Goal: Task Accomplishment & Management: Manage account settings

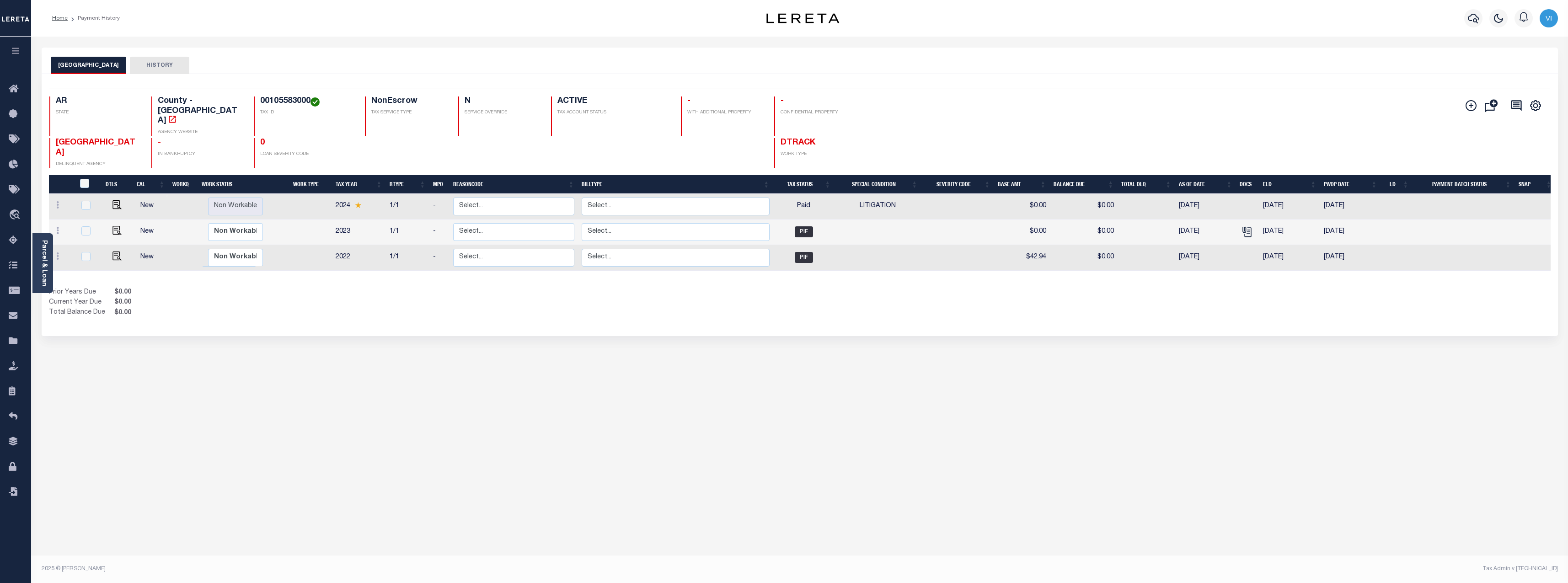
click at [410, 359] on div "MONTGOMERY COUNTY HISTORY Selected 3 Results" at bounding box center [800, 305] width 1530 height 516
click at [658, 198] on select "Select... Regular Delinquent Supplemental Corrected/Adjusted Bill - Re-Report C…" at bounding box center [673, 206] width 187 height 18
checkbox input "true"
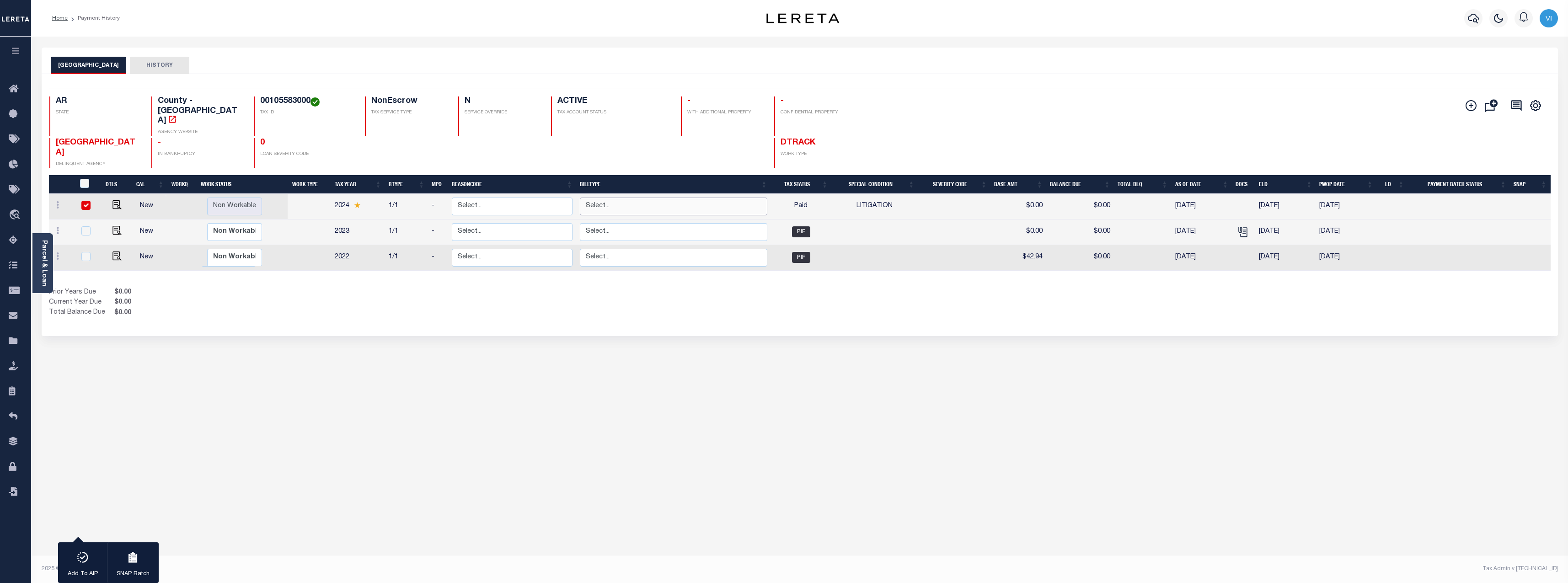
click at [658, 198] on select "Select... Regular Delinquent Supplemental Corrected/Adjusted Bill - Re-Report C…" at bounding box center [673, 206] width 187 height 18
checkbox input "false"
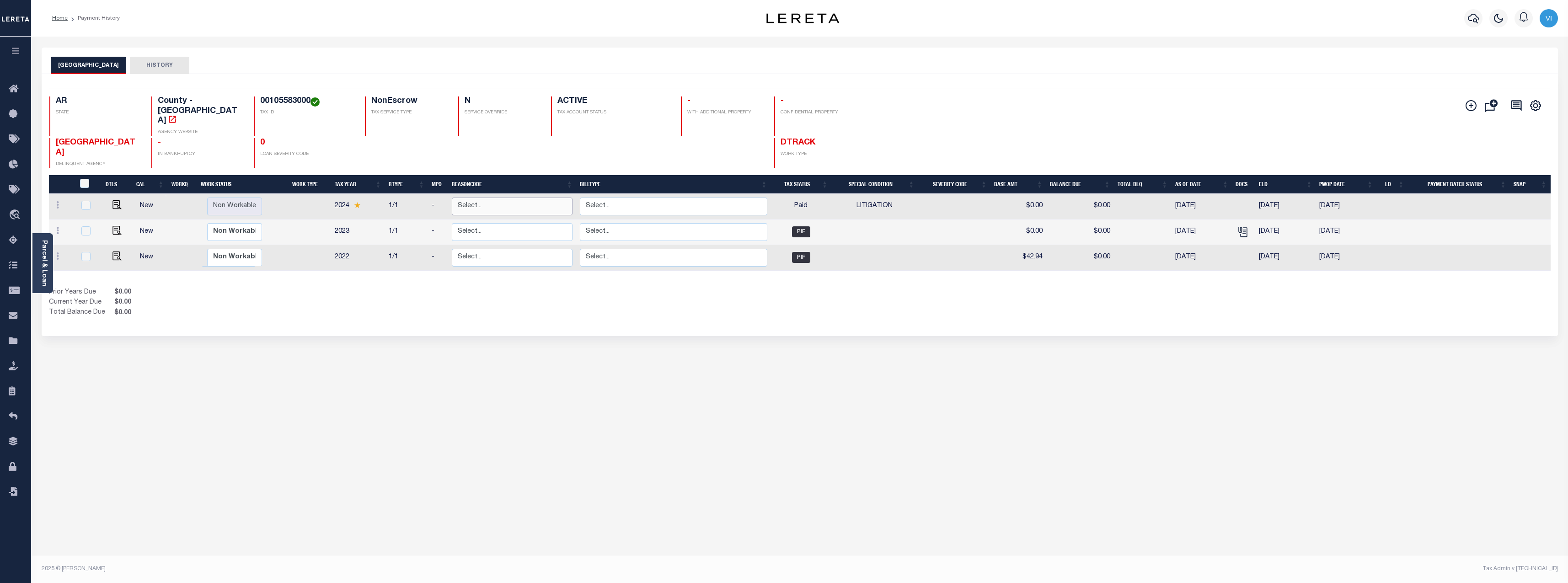
click at [499, 198] on select "Select... Payment Reversal Taxable Value Change Assessment Change Occupancy Tax…" at bounding box center [512, 206] width 121 height 18
checkbox input "true"
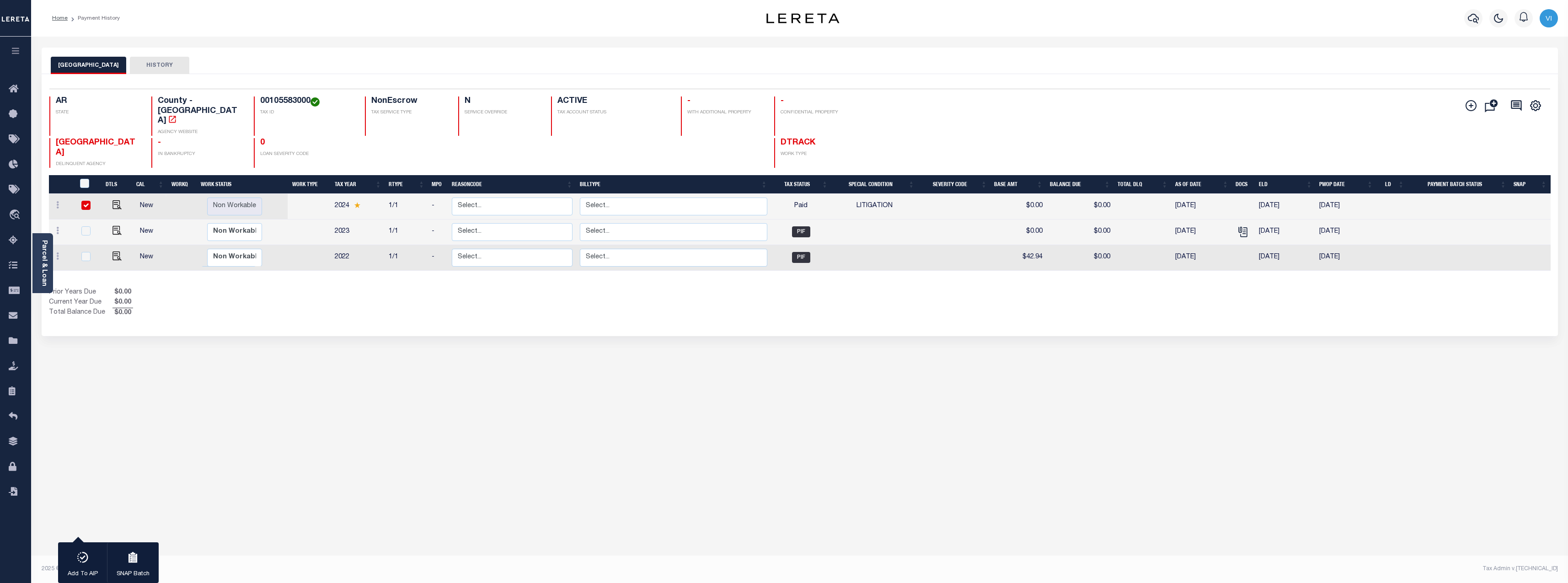
click at [309, 293] on div "Prior Years Due $0.00 Current Year Due $0.00 Total Balance Due $0.00" at bounding box center [424, 303] width 751 height 30
click at [81, 201] on input "checkbox" at bounding box center [86, 206] width 9 height 9
checkbox input "false"
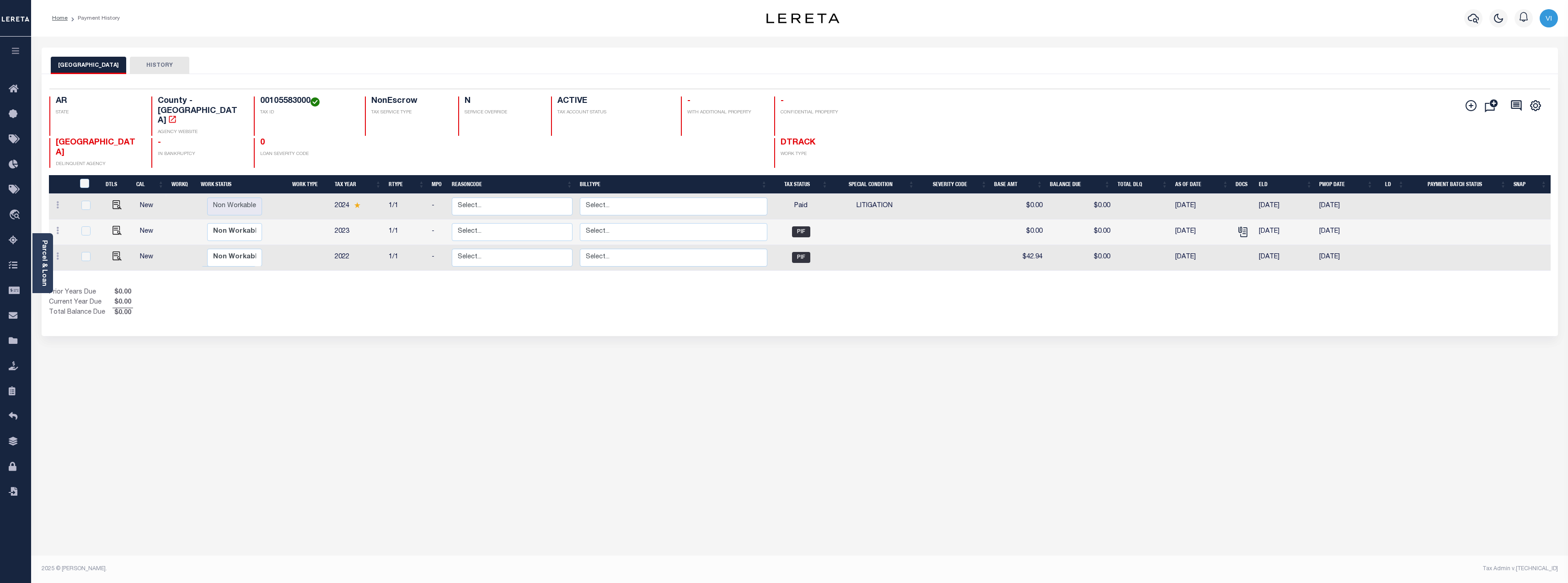
click at [694, 404] on div "MONTGOMERY COUNTY HISTORY 1 Selected 3 1" at bounding box center [800, 305] width 1530 height 516
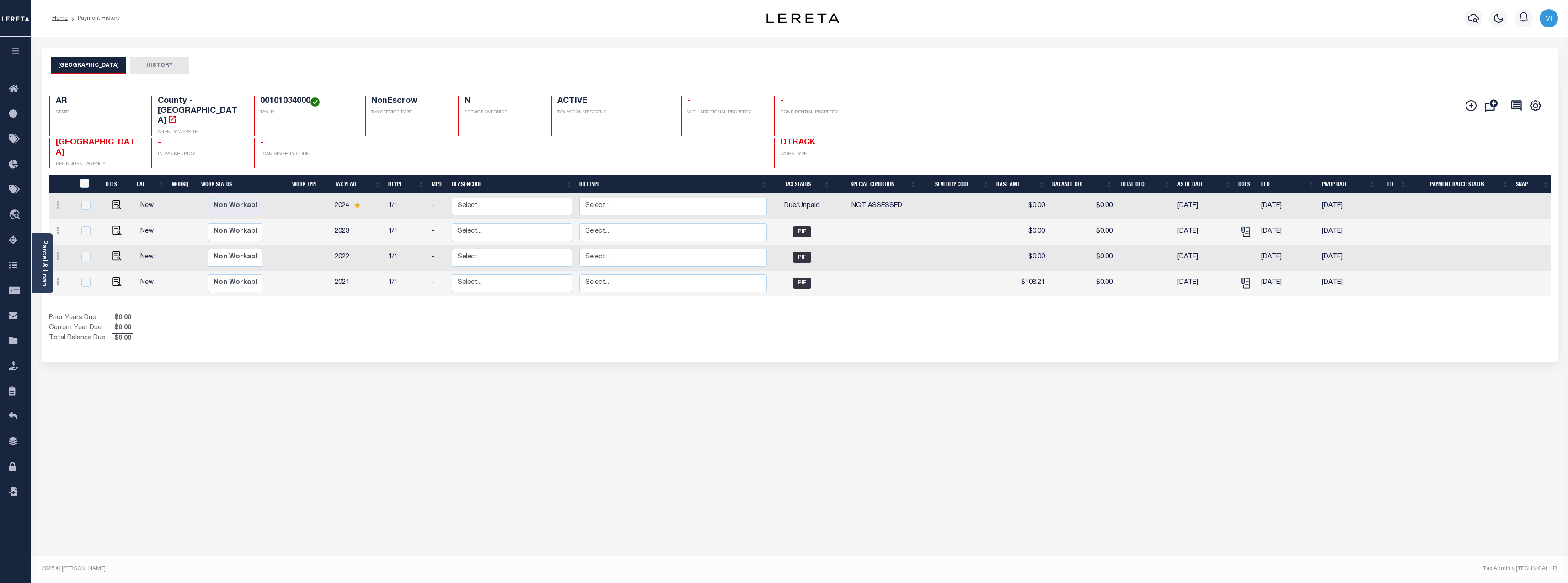
click at [618, 368] on div "MONTGOMERY COUNTY HISTORY Selected 4 Results" at bounding box center [800, 305] width 1530 height 516
click at [600, 354] on div "MONTGOMERY COUNTY HISTORY Selected 4 Results" at bounding box center [800, 305] width 1530 height 516
click at [541, 365] on div "MONTGOMERY COUNTY HISTORY Selected 4 Results" at bounding box center [800, 305] width 1530 height 516
click at [47, 256] on link "Parcel & Loan" at bounding box center [43, 263] width 6 height 47
click at [214, 198] on select "Non Workable Workable" at bounding box center [230, 206] width 55 height 18
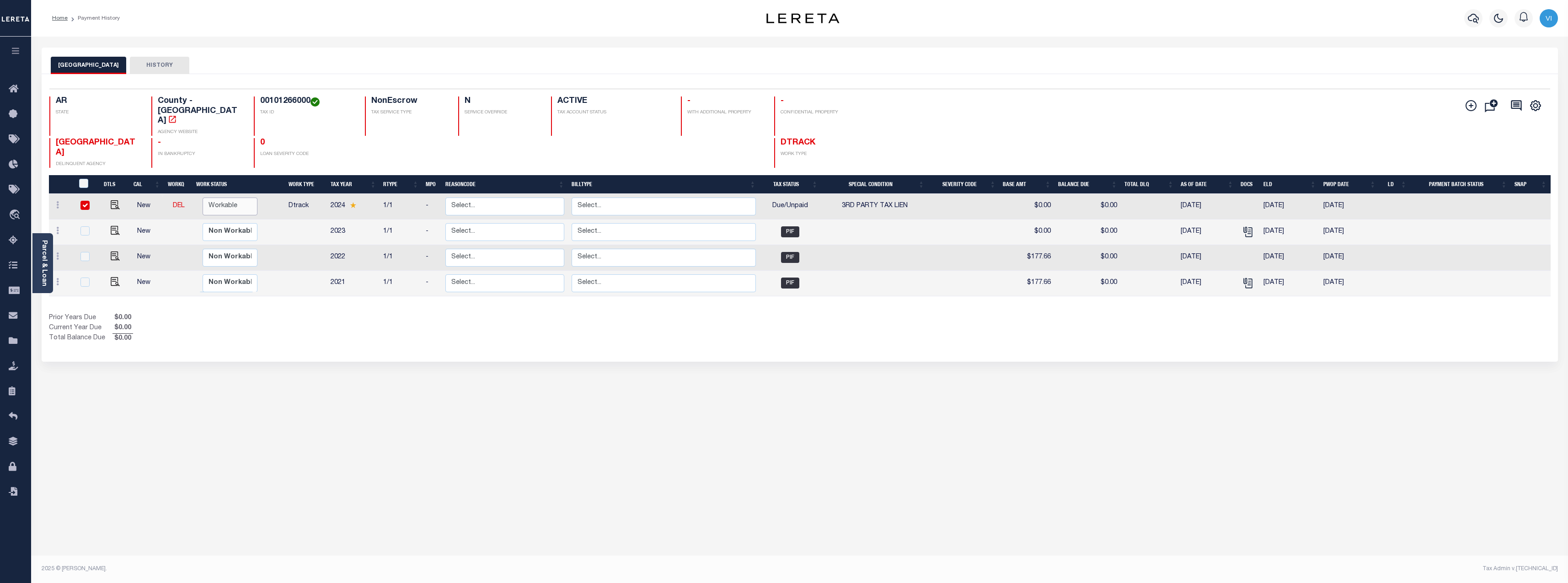
checkbox input "true"
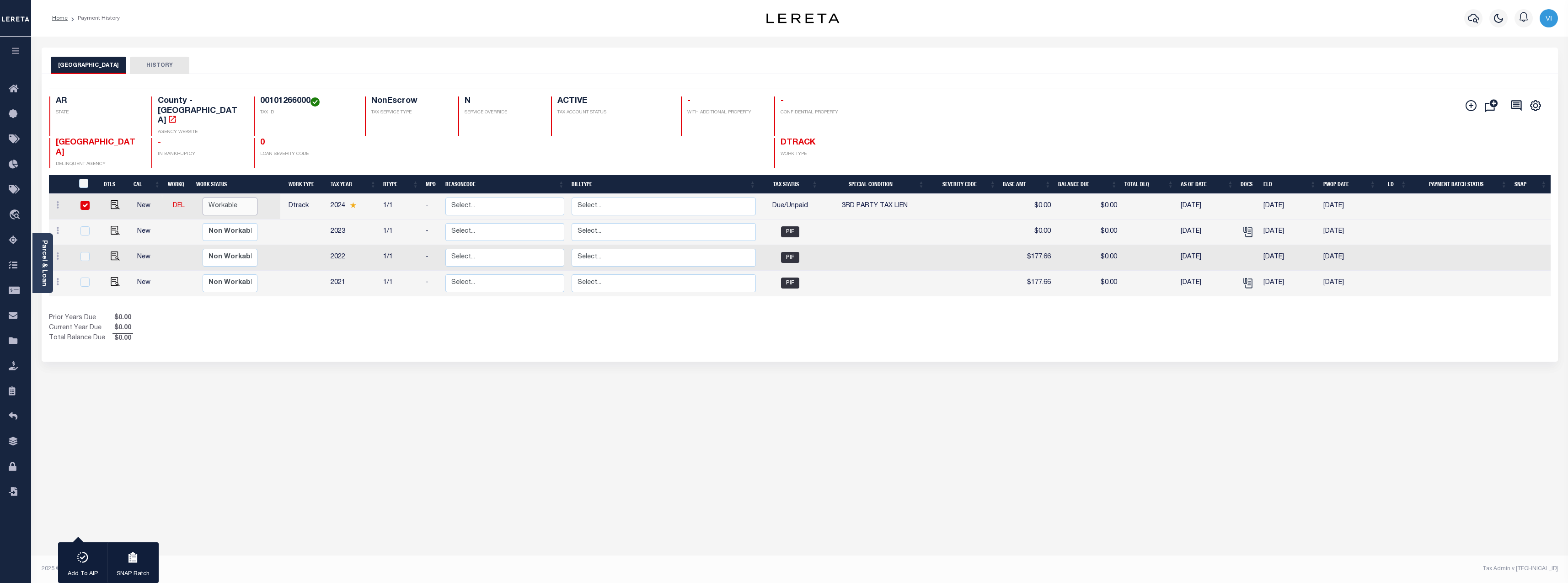
click at [214, 198] on select "Non Workable Workable" at bounding box center [230, 206] width 55 height 18
checkbox input "false"
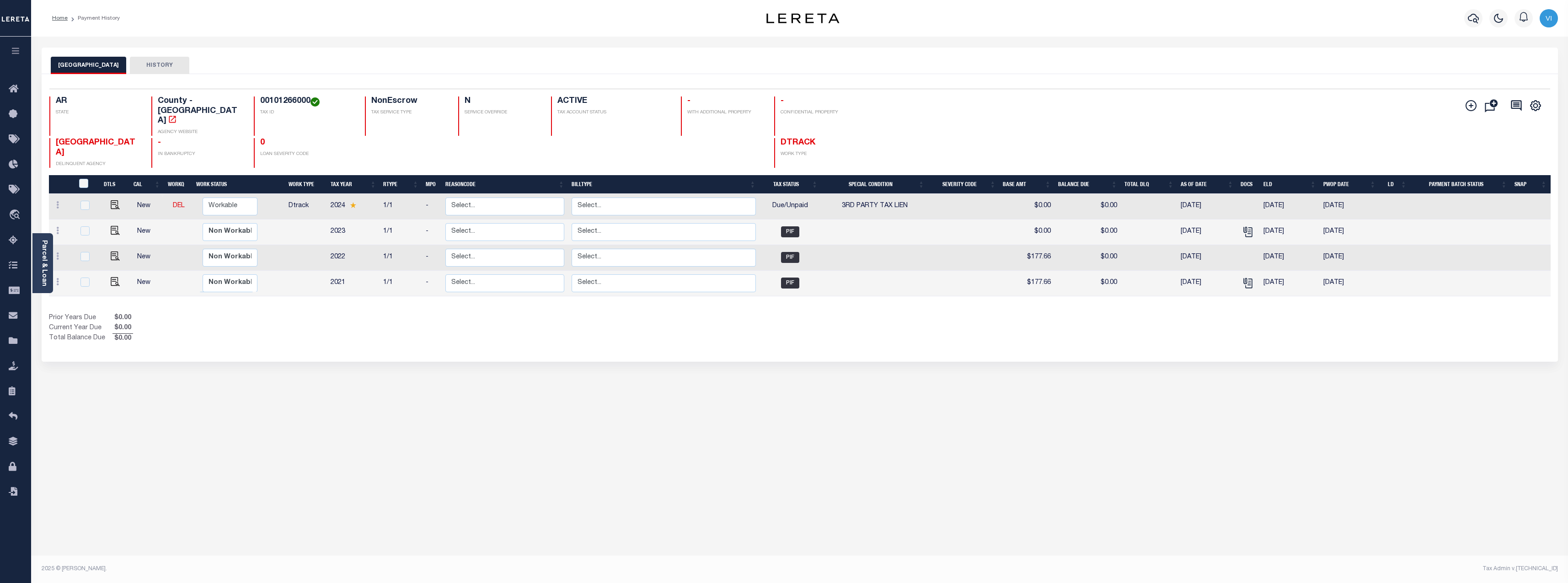
click at [628, 338] on div "1 Selected 4 Results 1 Items per page 25 50 100 AR STATE TAX ID" at bounding box center [800, 217] width 1516 height 288
click at [48, 253] on div "Parcel & Loan" at bounding box center [43, 263] width 21 height 60
click at [244, 198] on select "Non Workable Workable" at bounding box center [235, 206] width 55 height 18
checkbox input "true"
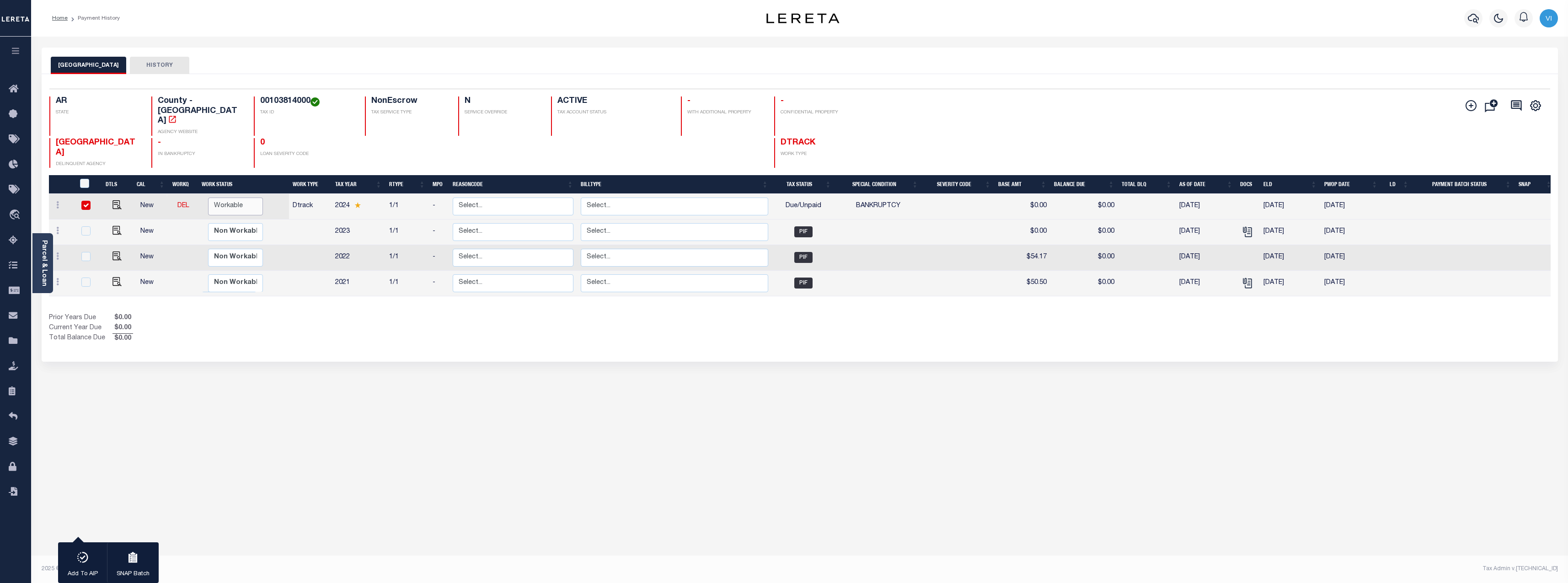
click at [244, 198] on select "Non Workable Workable" at bounding box center [235, 206] width 55 height 18
checkbox input "false"
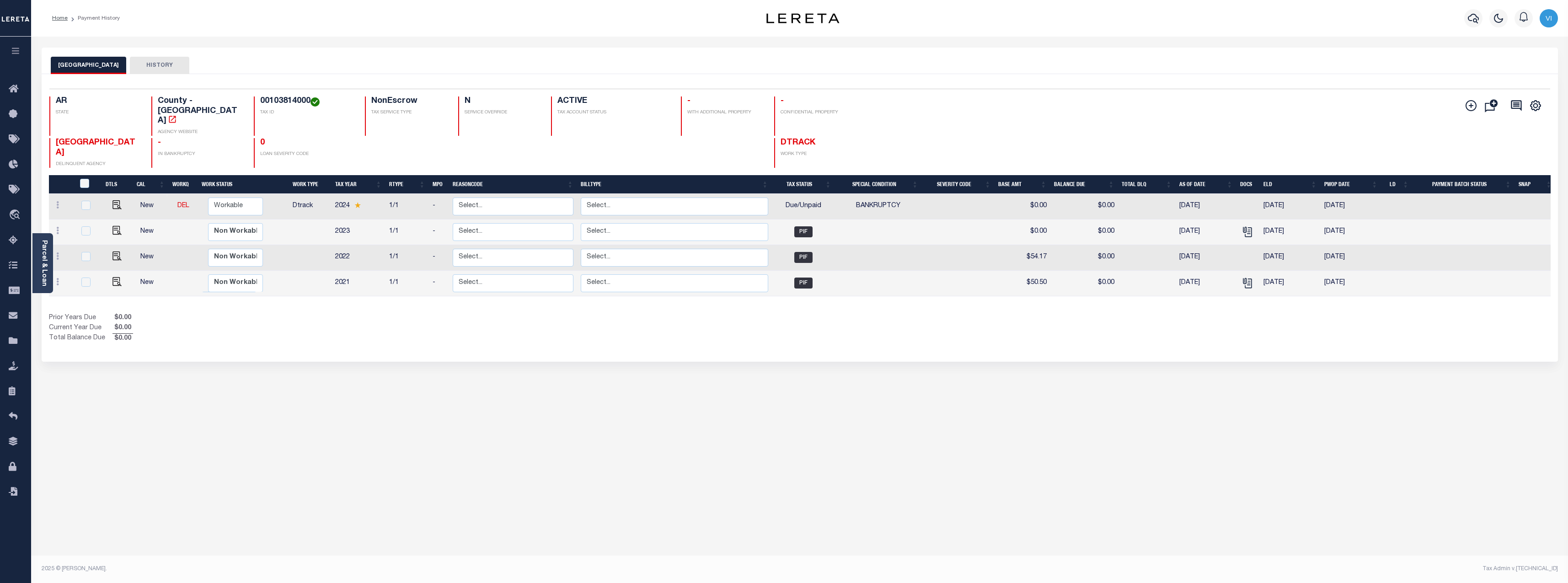
click at [609, 348] on div "MONTGOMERY COUNTY HISTORY 1 Selected 4 1" at bounding box center [800, 305] width 1530 height 516
click at [49, 250] on div "Parcel & Loan" at bounding box center [43, 263] width 21 height 60
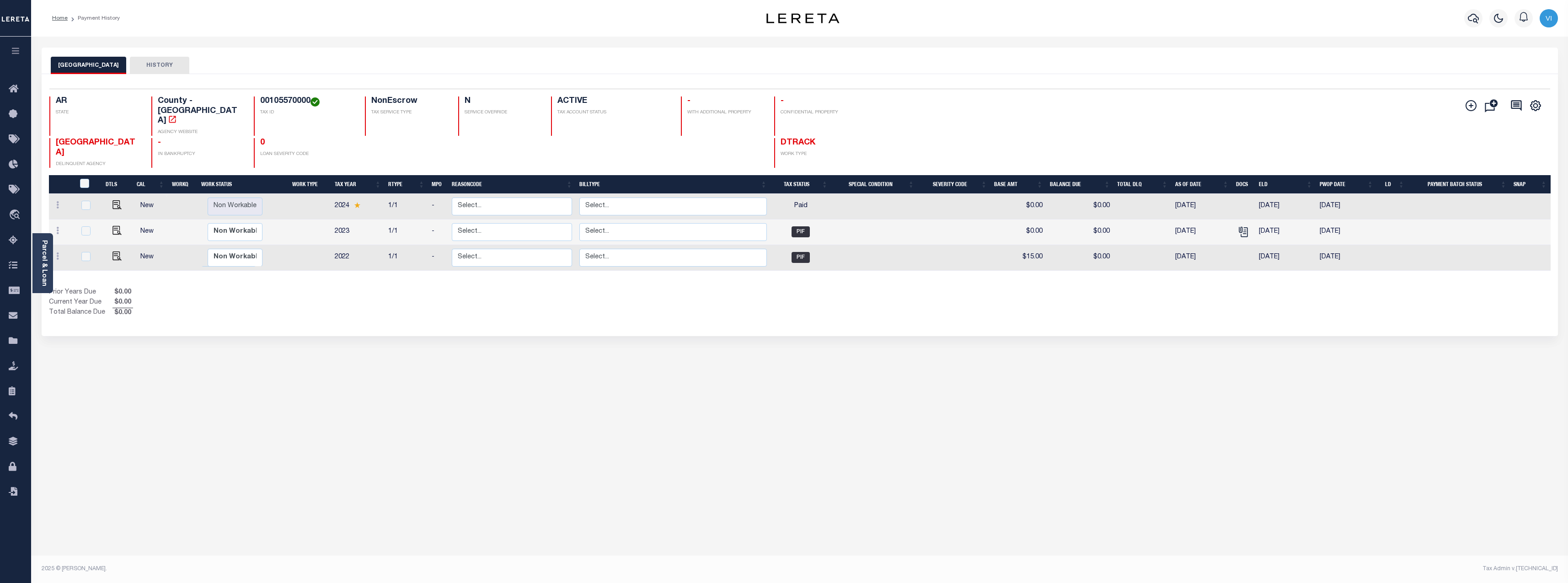
click at [822, 308] on div "Selected 3 Results 1 Items per page 25 50 100 AR STATE TAX ID N" at bounding box center [800, 205] width 1516 height 262
click at [51, 250] on div "Parcel & Loan" at bounding box center [43, 263] width 21 height 60
click at [477, 332] on div "MONTGOMERY COUNTY HISTORY Selected 3 Results" at bounding box center [800, 305] width 1530 height 516
click at [925, 442] on div "MONTGOMERY COUNTY HISTORY Selected 3 Results" at bounding box center [800, 305] width 1530 height 516
click at [23, 43] on button "button" at bounding box center [16, 52] width 31 height 31
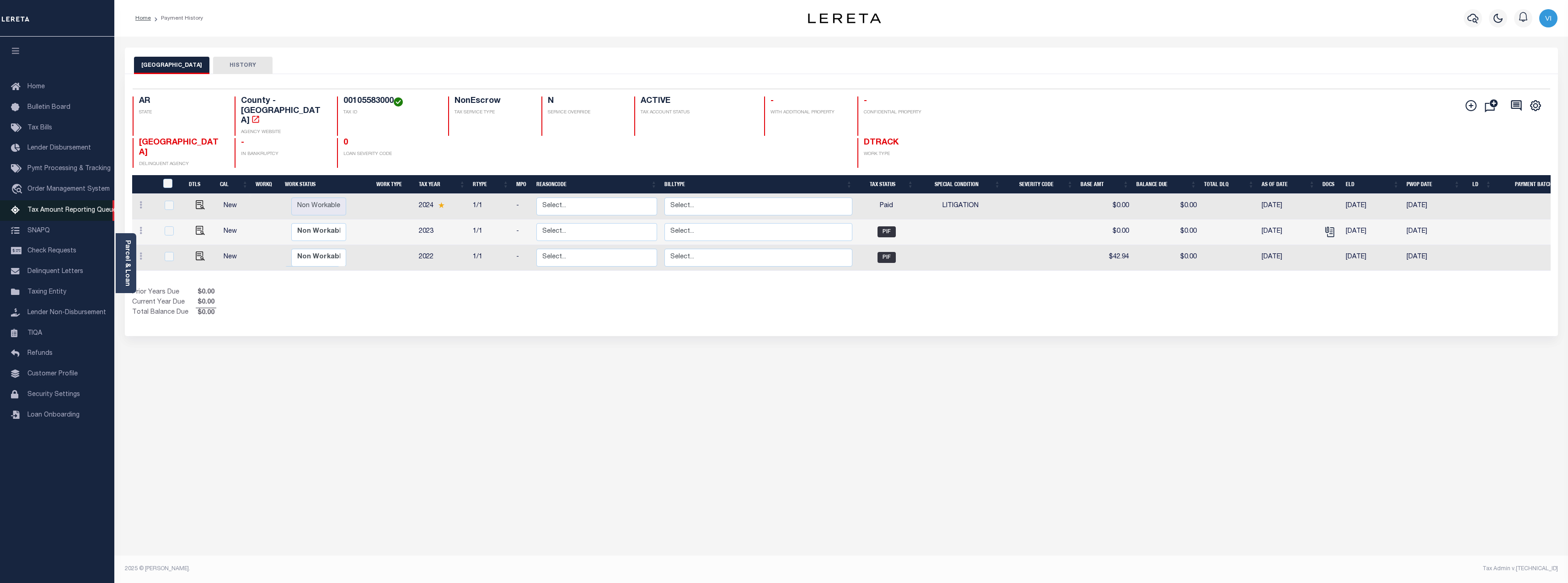
click at [67, 209] on span "Tax Amount Reporting Queue" at bounding box center [71, 210] width 89 height 6
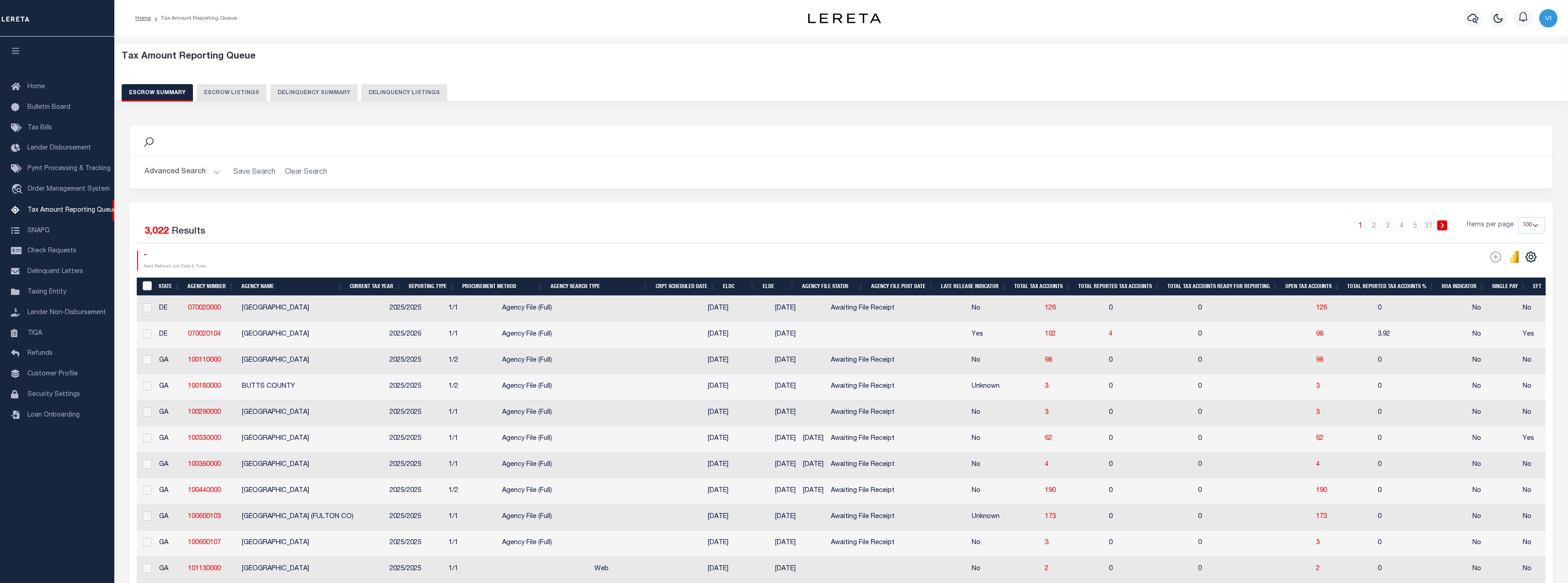
select select "100"
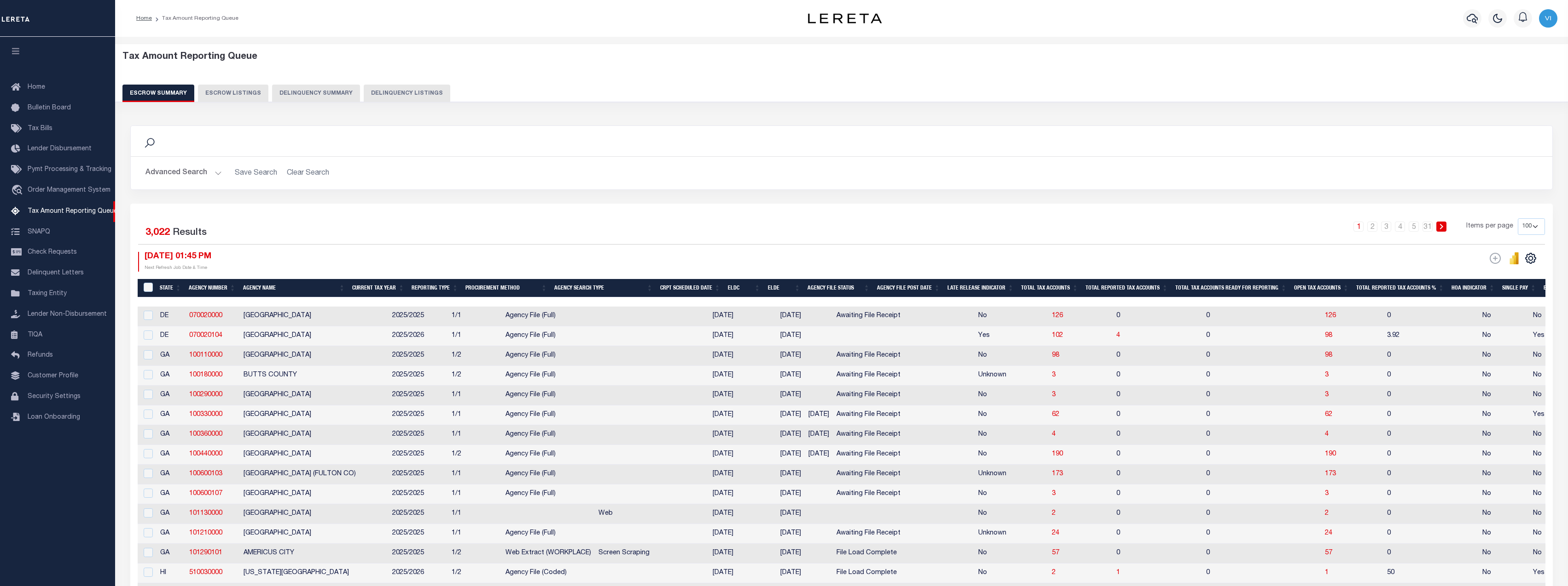
click at [329, 90] on button "Delinquency Summary" at bounding box center [315, 93] width 88 height 17
select select
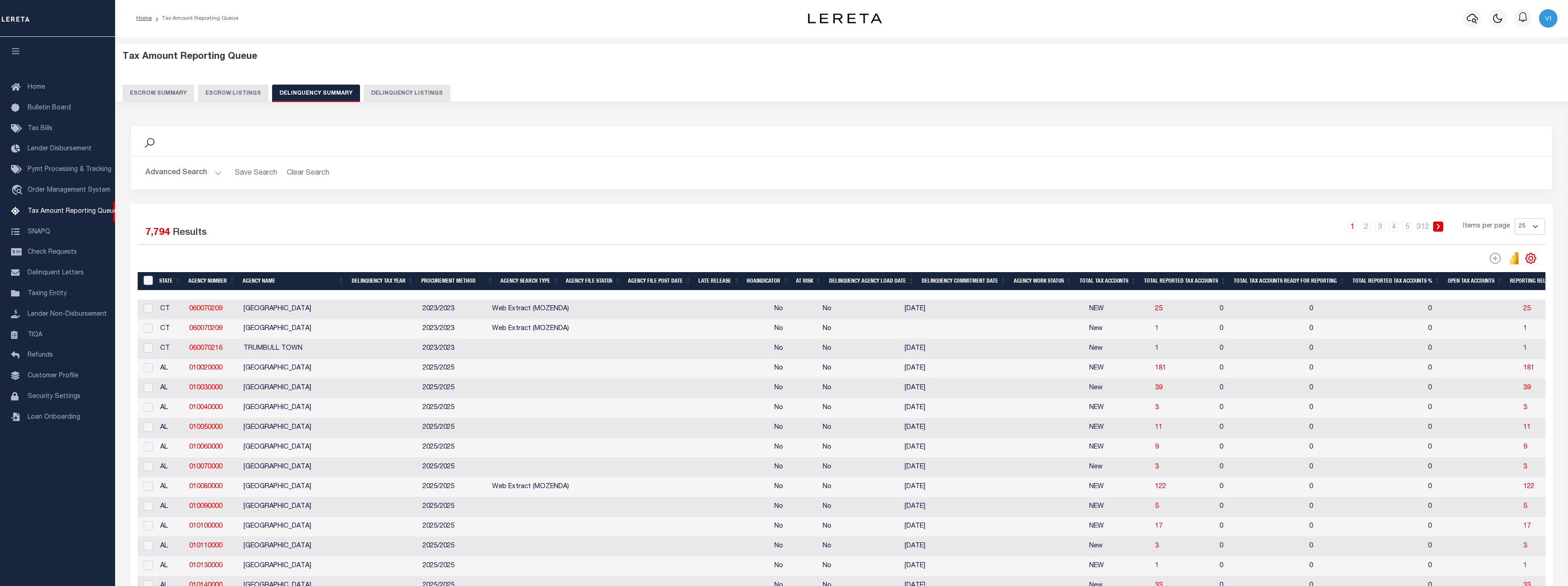
click at [184, 173] on button "Advanced Search" at bounding box center [184, 172] width 77 height 18
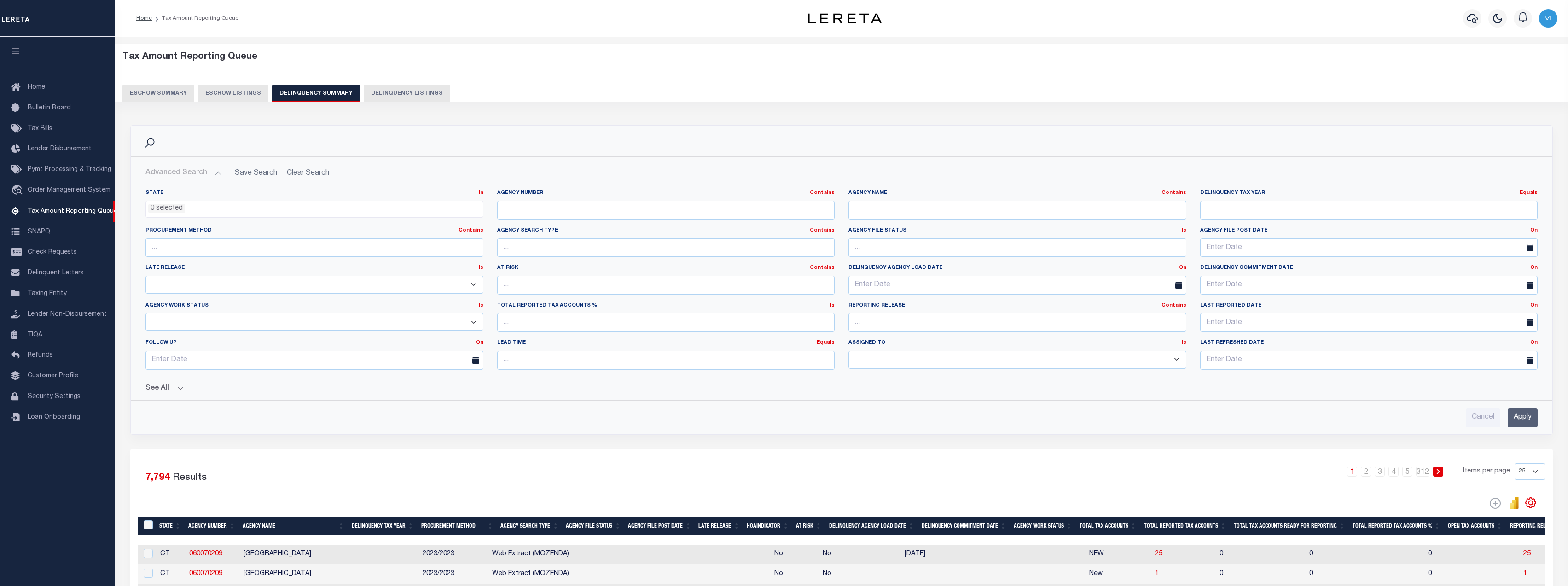
click at [184, 395] on div "State In In AK AL AR AZ CA CO CT DC DE FL GA GU HI IA ID IL IN KS KY LA MA MD M…" at bounding box center [841, 304] width 1406 height 245
click at [173, 391] on button "See All" at bounding box center [841, 389] width 1392 height 9
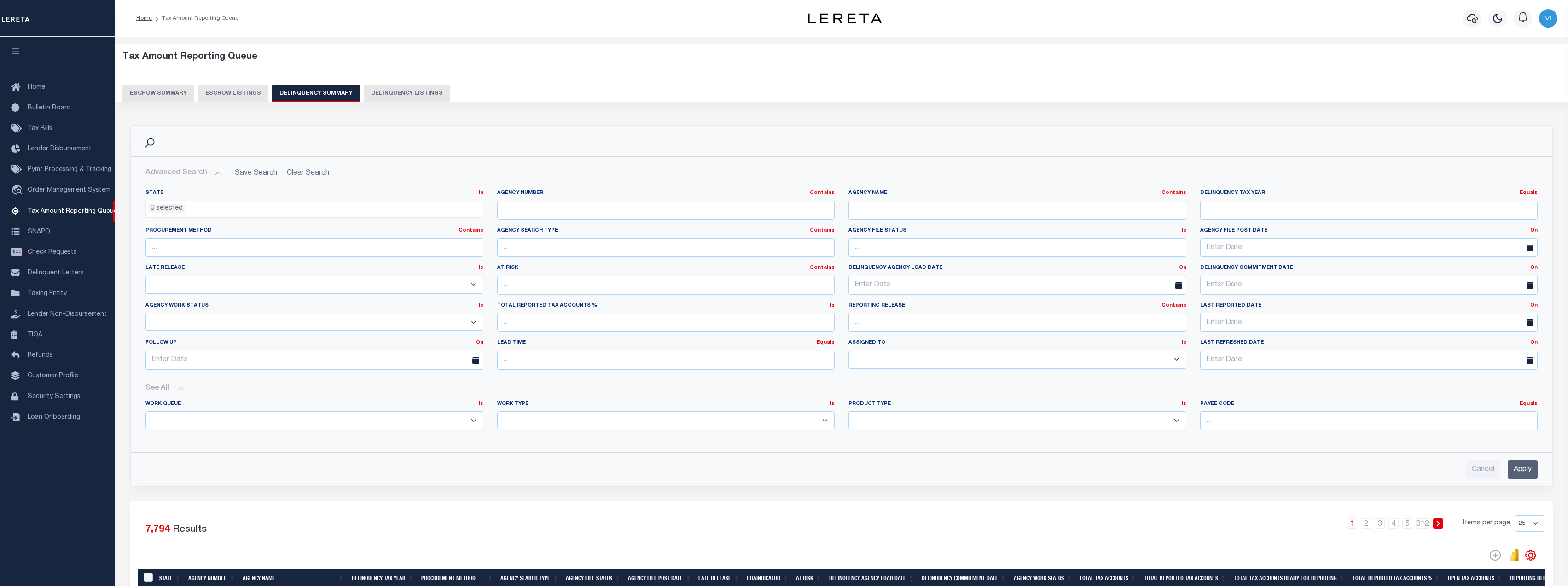
click at [542, 418] on select "Annual Delinquency Back Search Payment Status Check DTRACK" at bounding box center [666, 421] width 338 height 18
select select "PaymentStatusCheck"
click at [497, 412] on select "Annual Delinquency Back Search Payment Status Check DTRACK" at bounding box center [666, 421] width 338 height 18
click at [1504, 474] on div "Cancel Apply" at bounding box center [841, 470] width 1392 height 19
click at [1522, 474] on input "Apply" at bounding box center [1522, 470] width 30 height 19
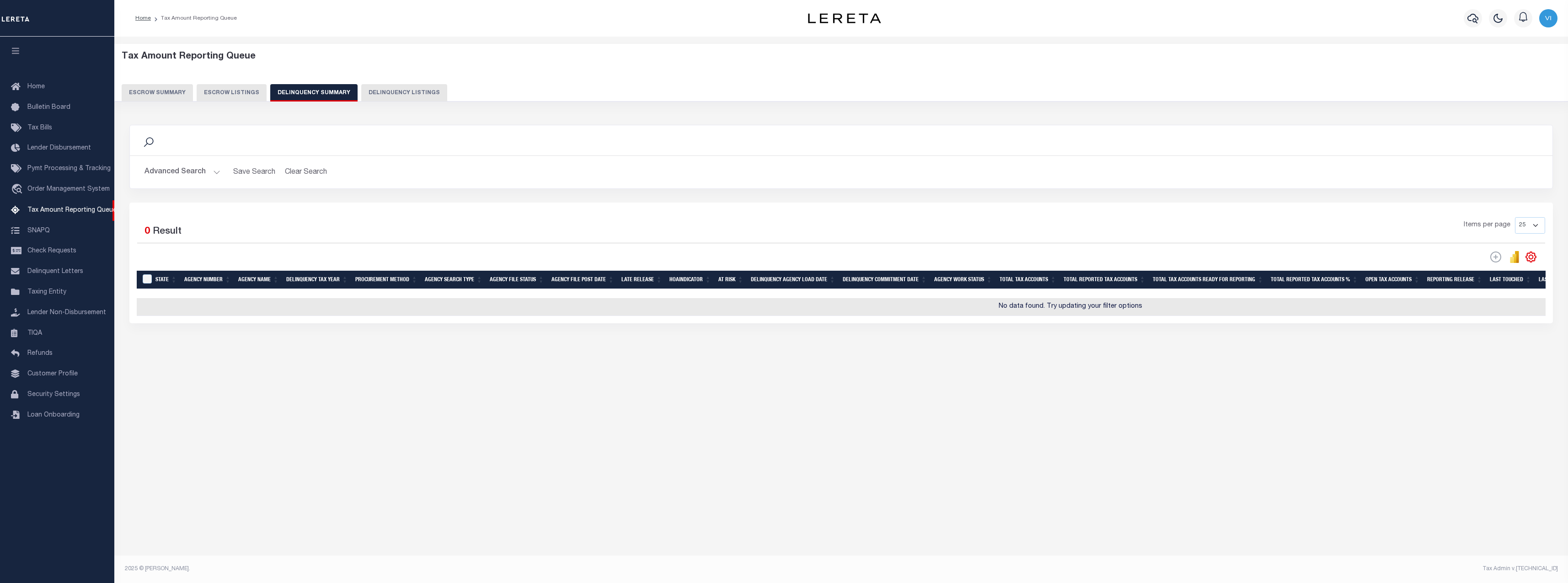
click at [178, 172] on button "Advanced Search" at bounding box center [182, 172] width 76 height 18
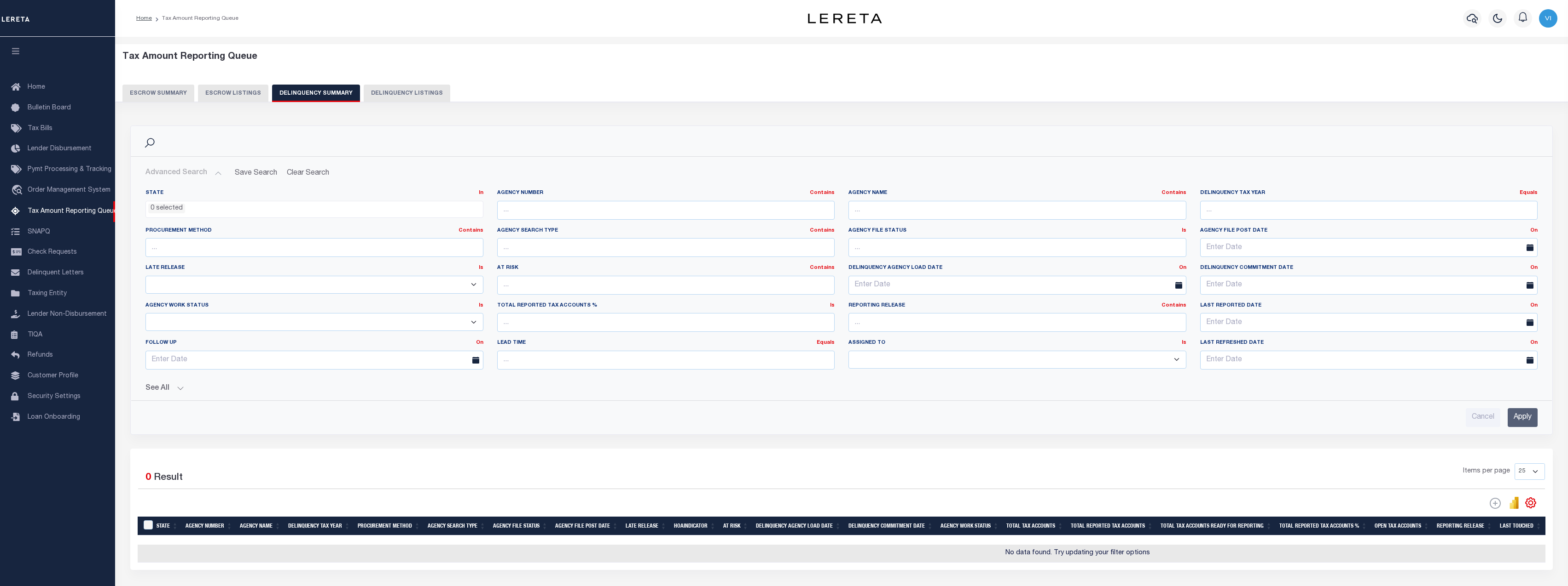
click at [727, 449] on div "Selected 0 Result Items per page 25 100 200 500 1000" at bounding box center [841, 510] width 1422 height 122
click at [81, 191] on span "Order Management System" at bounding box center [69, 190] width 83 height 6
click at [76, 198] on link "travel_explore Order Management System" at bounding box center [57, 190] width 115 height 21
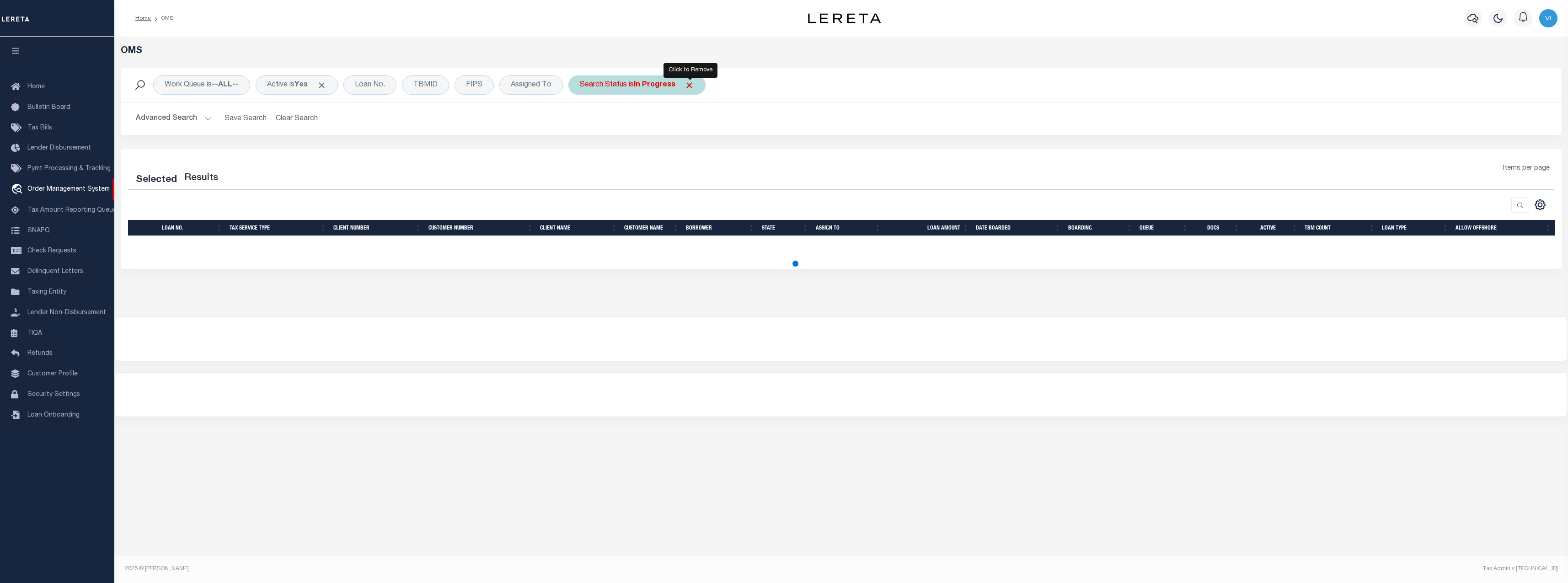
click at [691, 86] on span "Click to Remove" at bounding box center [689, 85] width 9 height 9
click at [376, 83] on div "Loan No." at bounding box center [370, 85] width 53 height 19
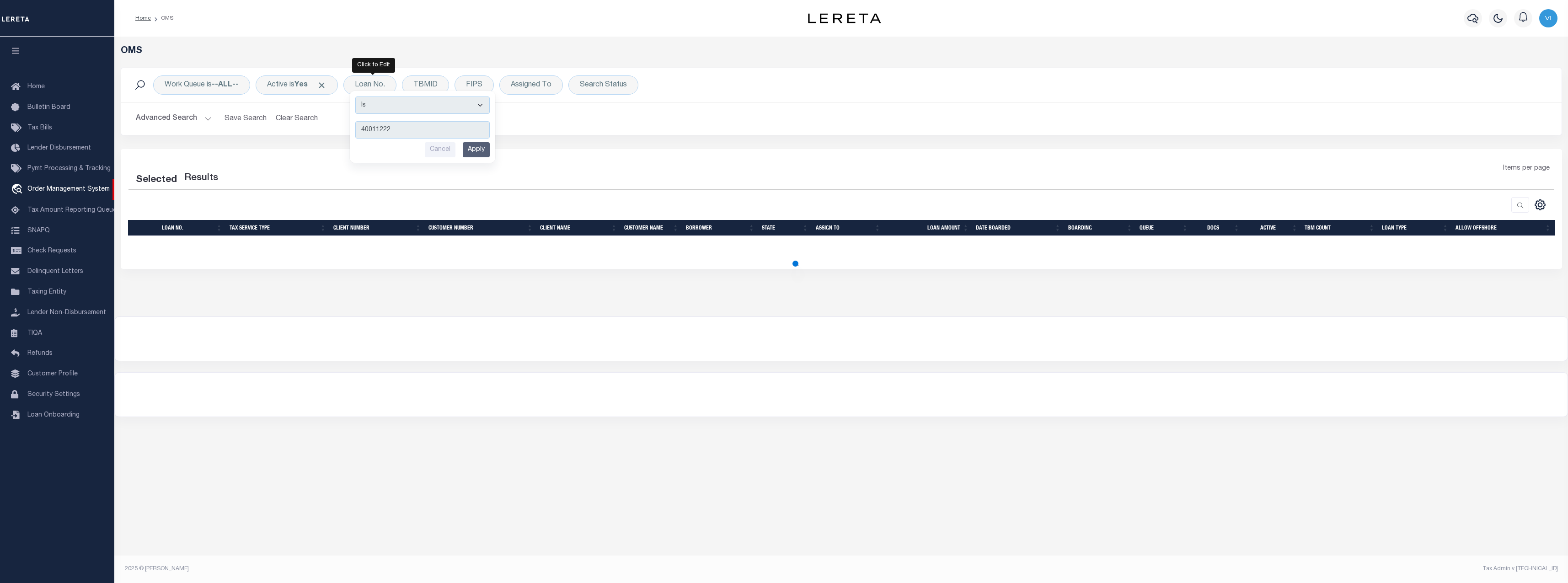
click at [481, 154] on input "Apply" at bounding box center [476, 149] width 27 height 15
select select "200"
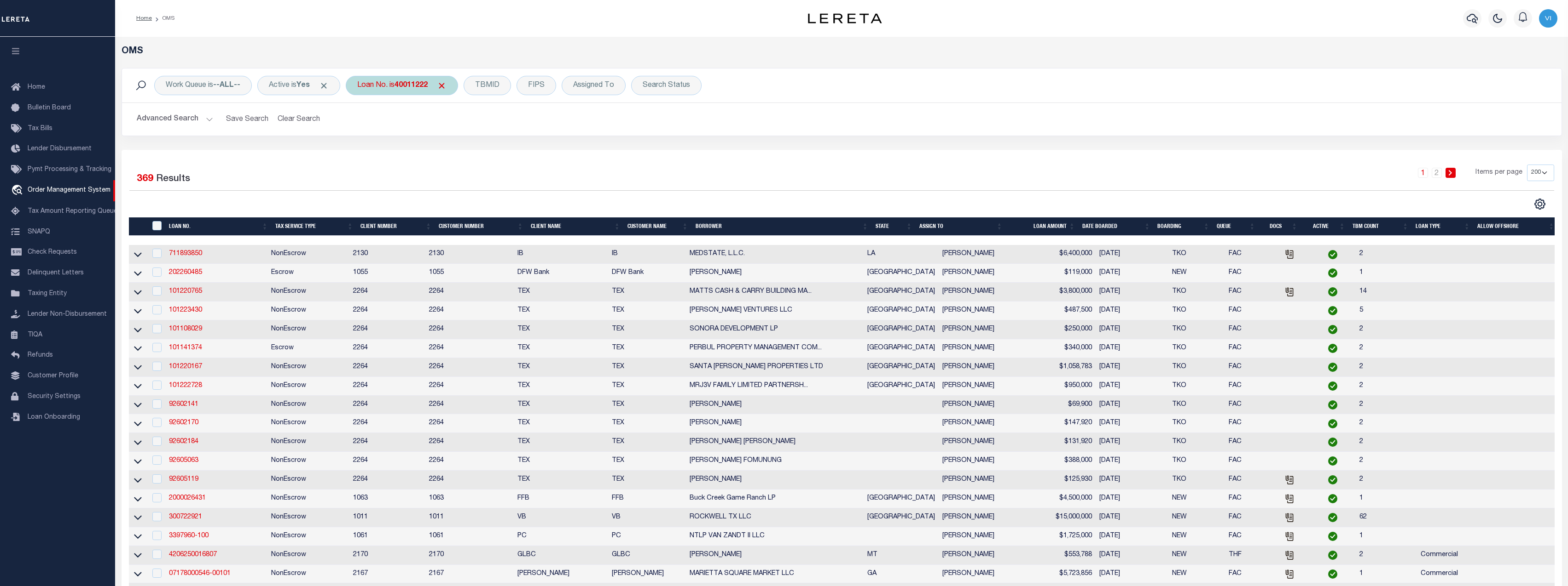
click at [416, 79] on div "Loan No. is 40011222" at bounding box center [402, 85] width 112 height 20
click at [485, 147] on input "Apply" at bounding box center [479, 150] width 27 height 15
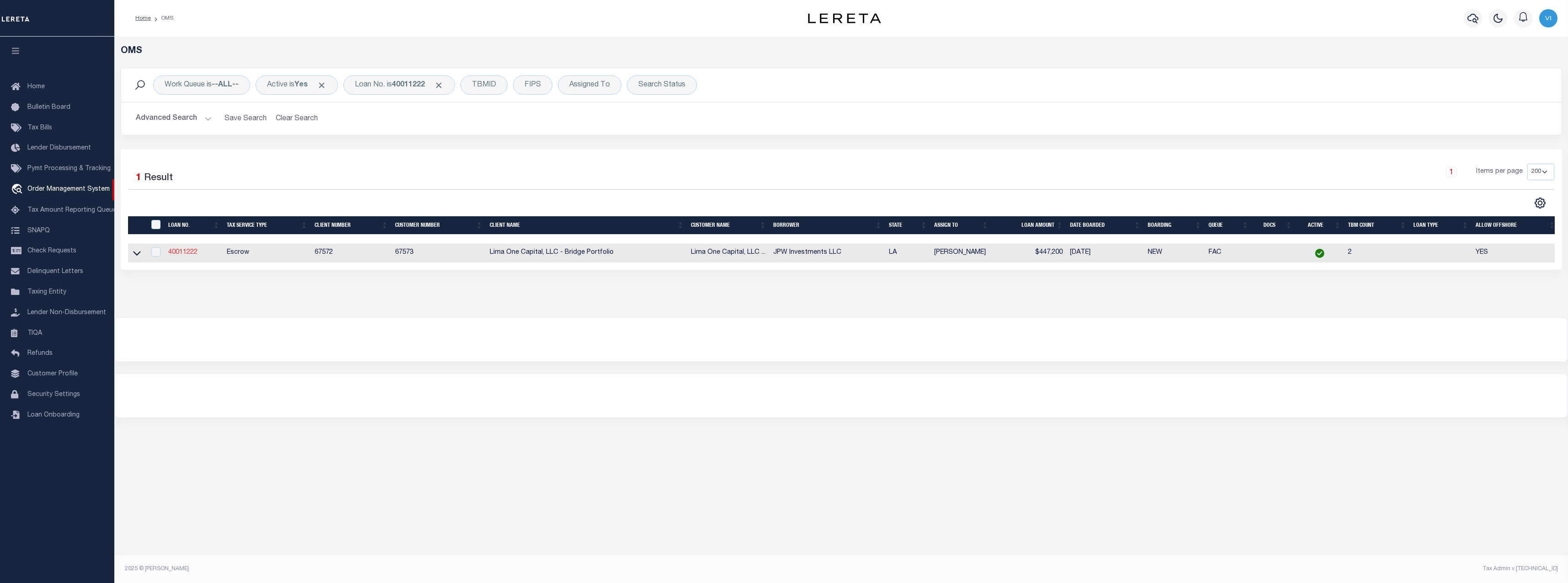
click at [178, 255] on link "40011222" at bounding box center [183, 252] width 29 height 6
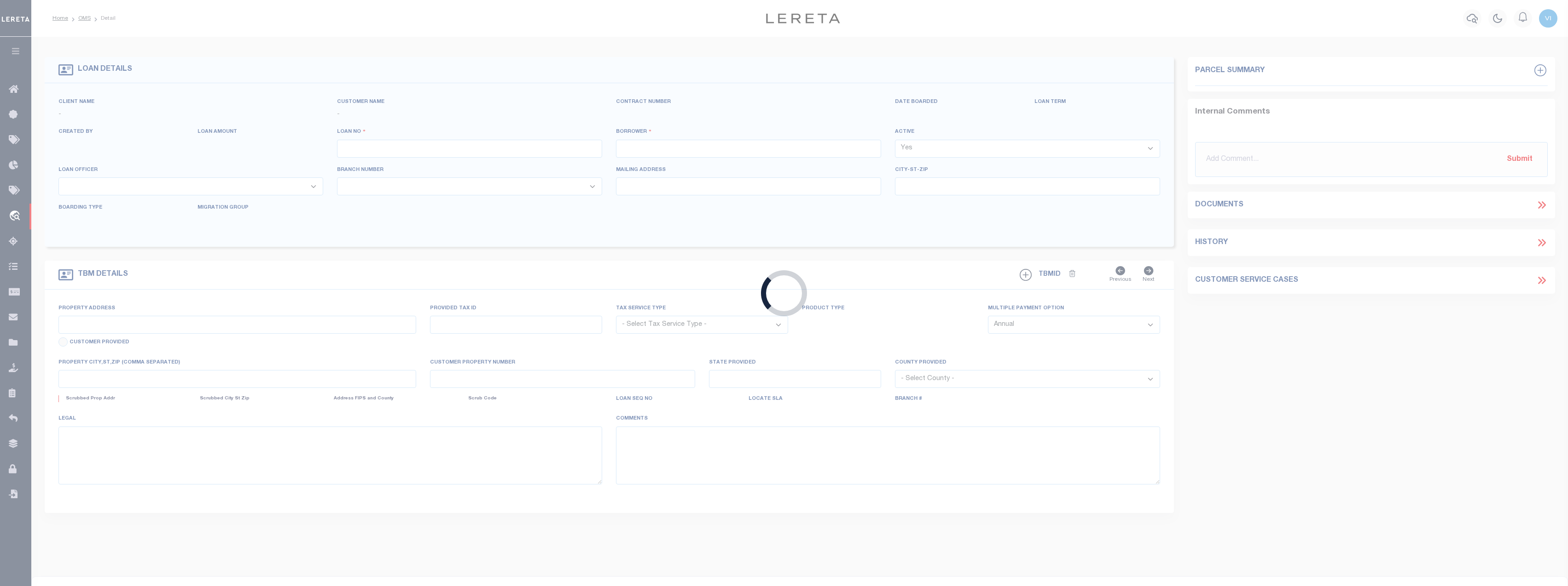
type input "40011222"
type input "JPW Investments LLC"
select select
type input "[STREET_ADDRESS]"
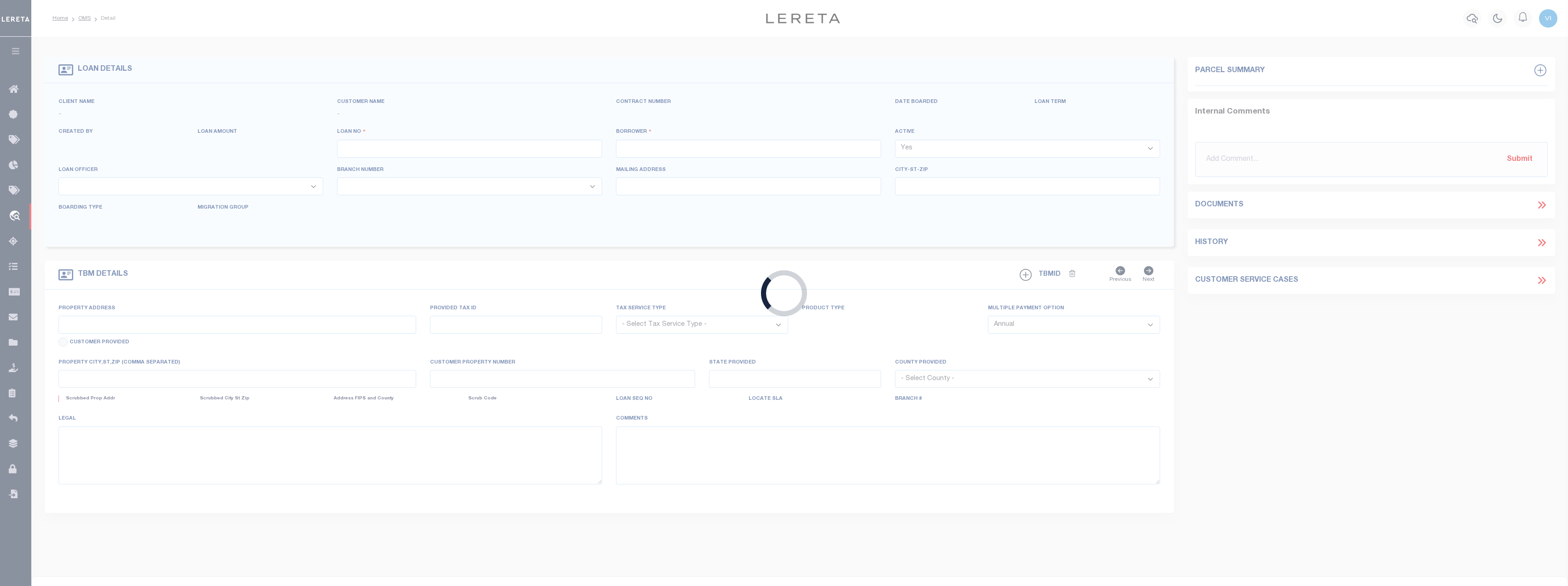
type input "Slidell LA 70461"
select select
select select "Escrow"
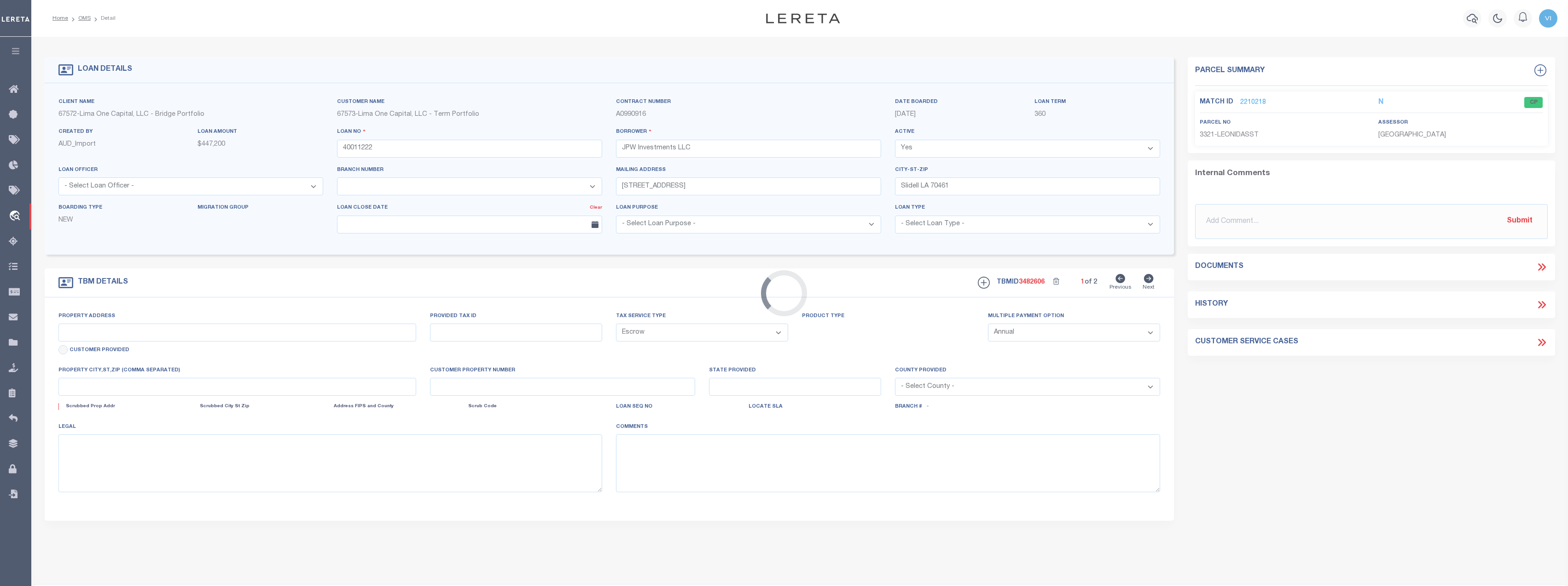
type input "3321 - 3323 and [STREET_ADDRESS]"
type input "716407811"
select select
type input "[GEOGRAPHIC_DATA]"
type input "40011222-1"
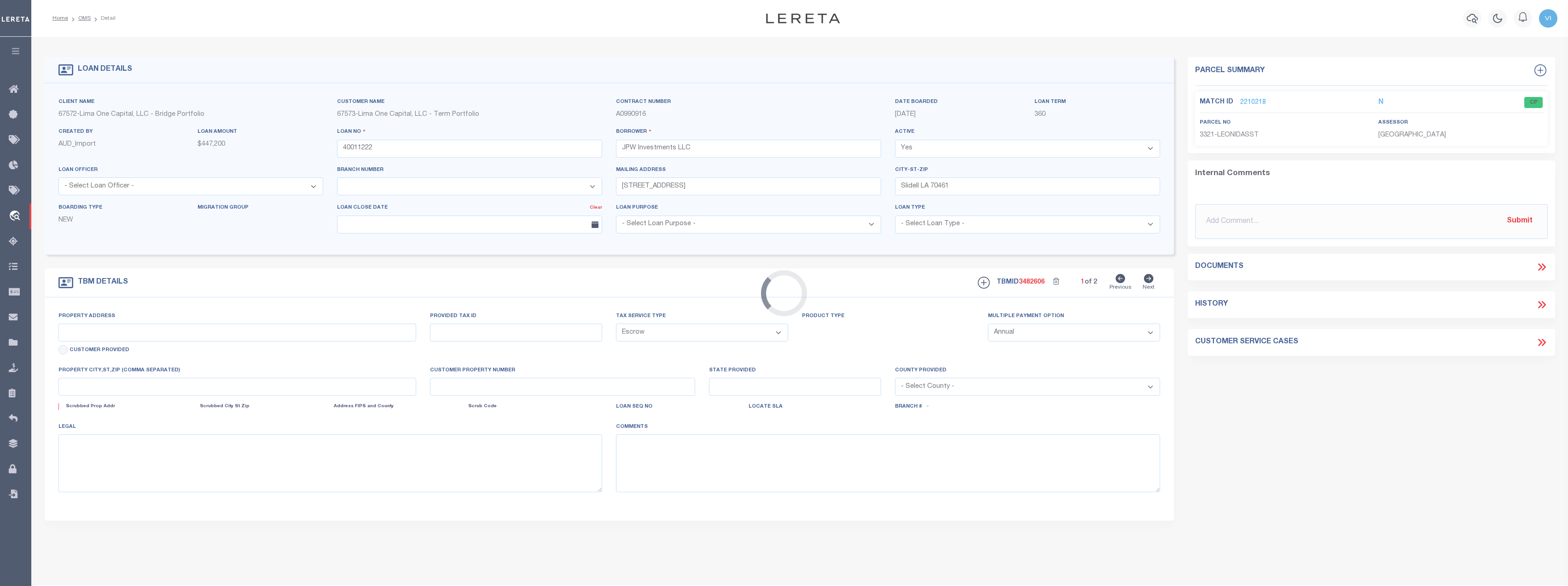
type input "LA"
select select
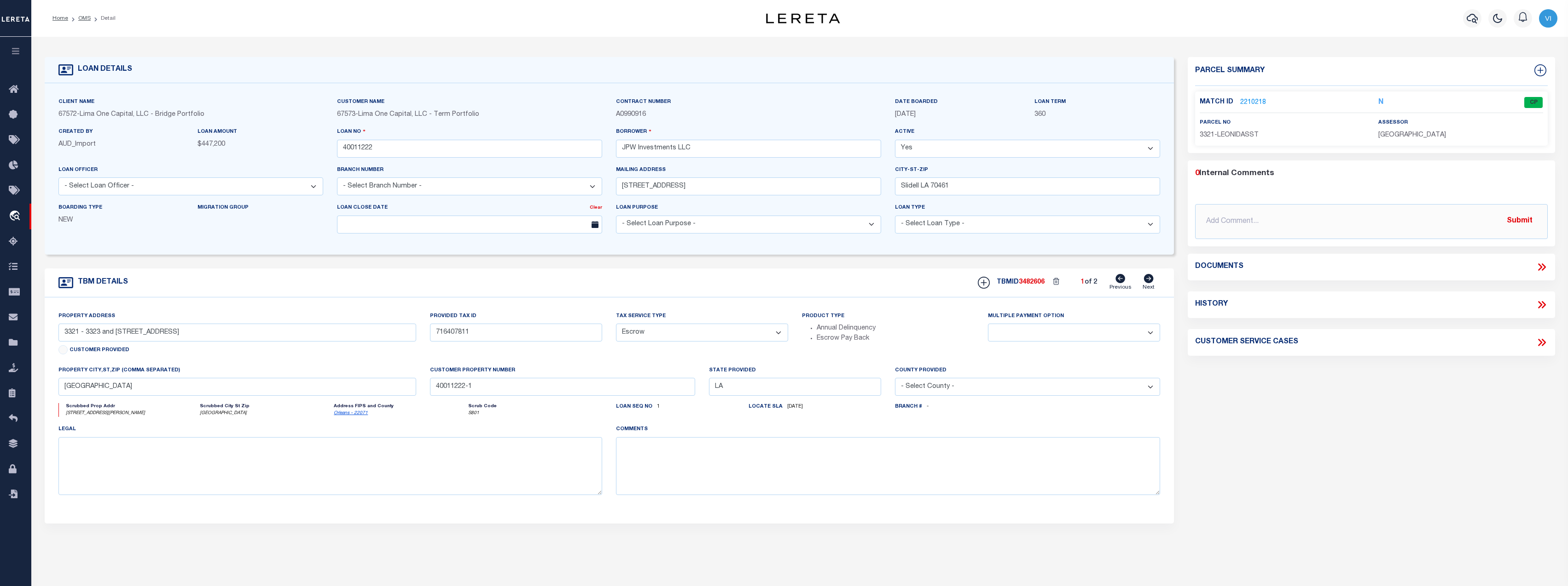
click at [1252, 102] on link "2210218" at bounding box center [1253, 103] width 26 height 9
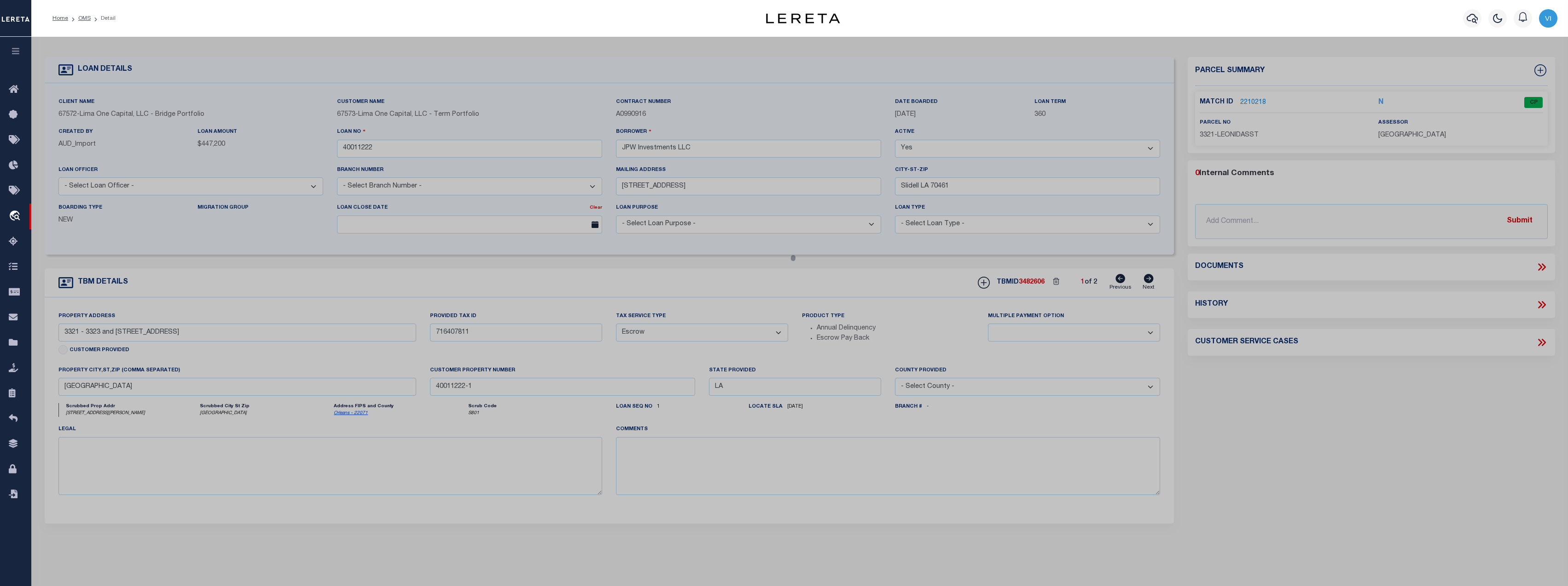
checkbox input "false"
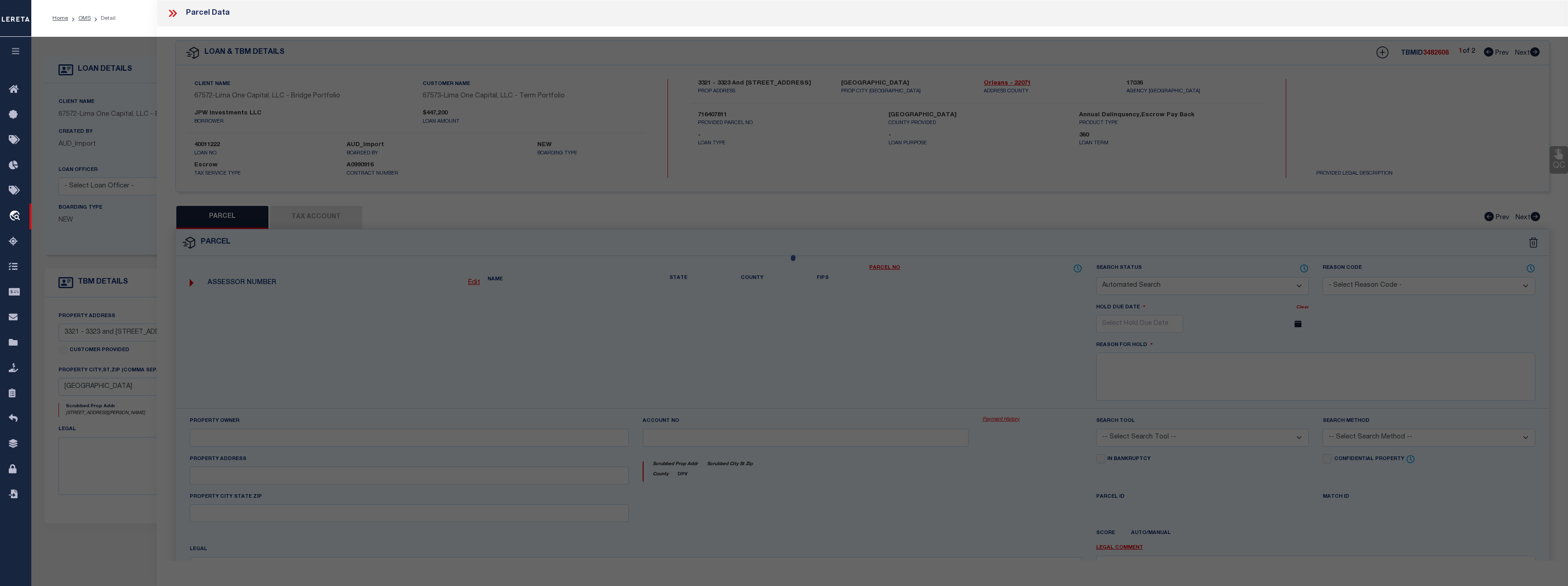
select select "CP"
type input "BASIN ST PROPERITES LLC"
select select "AGW"
select select
type input "3321 LEONIDAS ST"
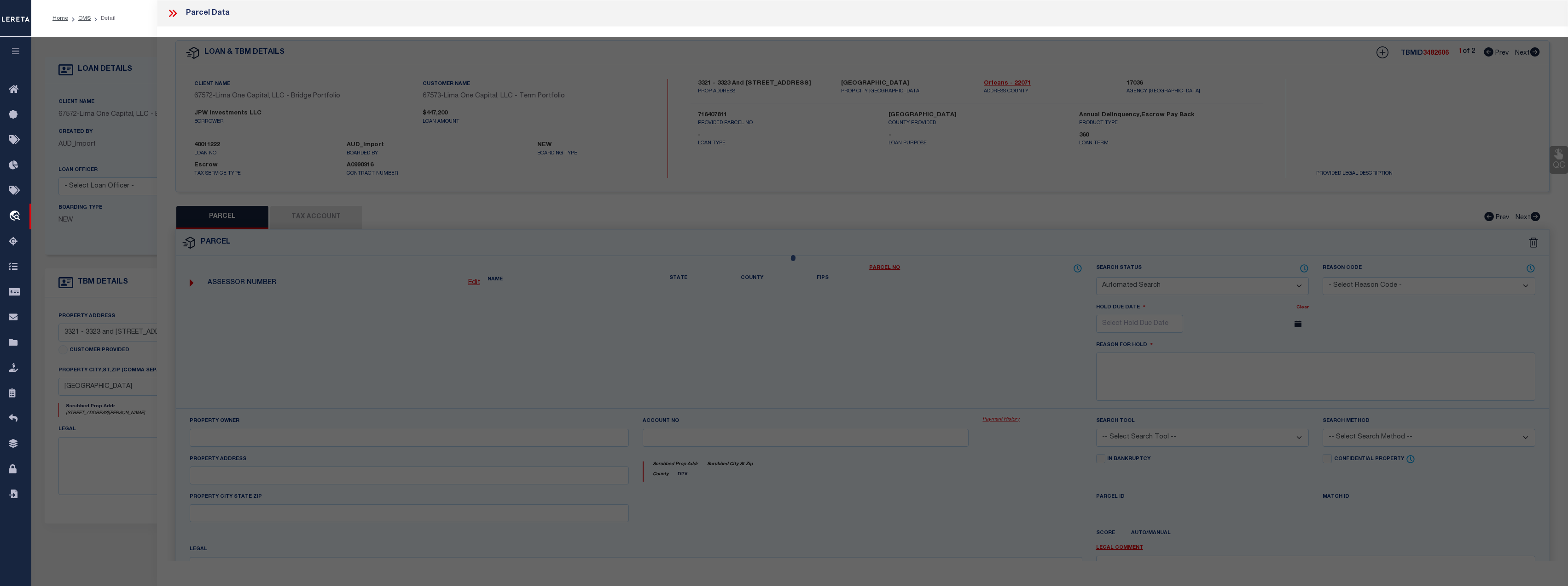
type input "NEW ORLEANS LA 70118"
type textarea "1. SQ 509 LOT W12 2. 35.5/87.7X151.11/142.8 3. [STREET_ADDRESS][PERSON_NAME]"
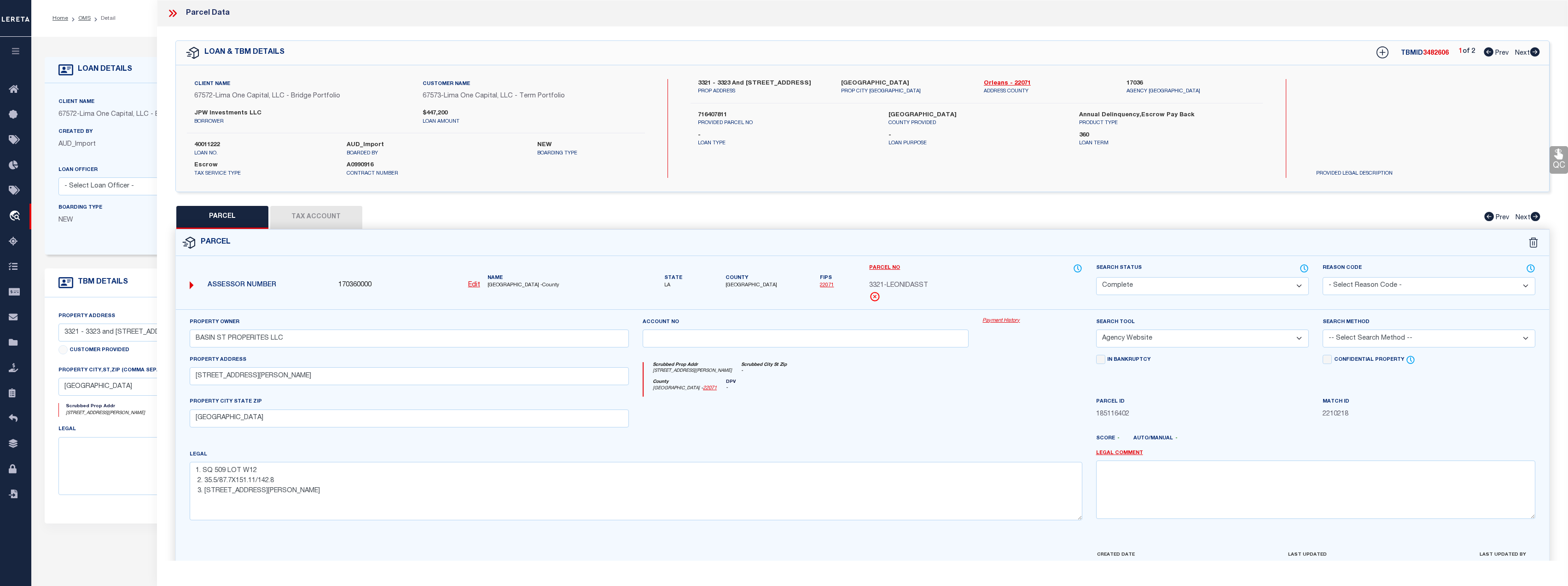
click at [1003, 324] on link "Payment History" at bounding box center [1032, 321] width 99 height 8
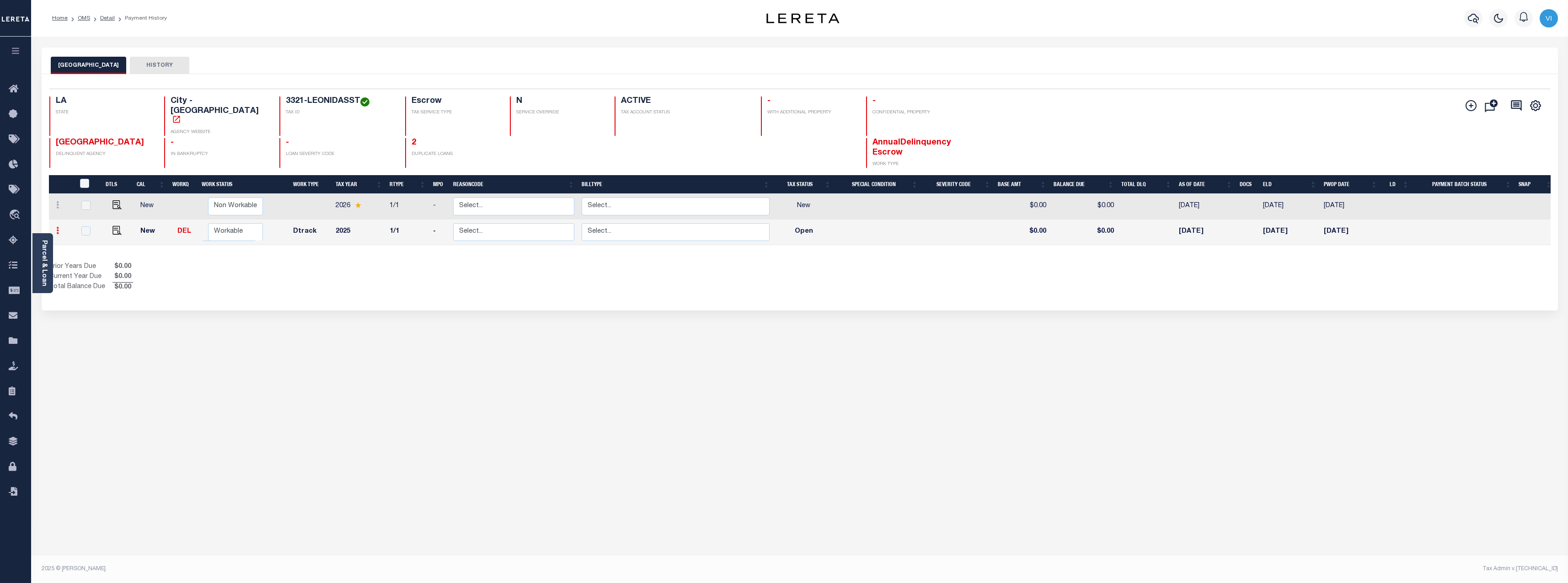
click at [57, 227] on icon at bounding box center [57, 230] width 3 height 7
click at [112, 223] on img at bounding box center [112, 227] width 9 height 9
select select "OP2"
type input "$0.00"
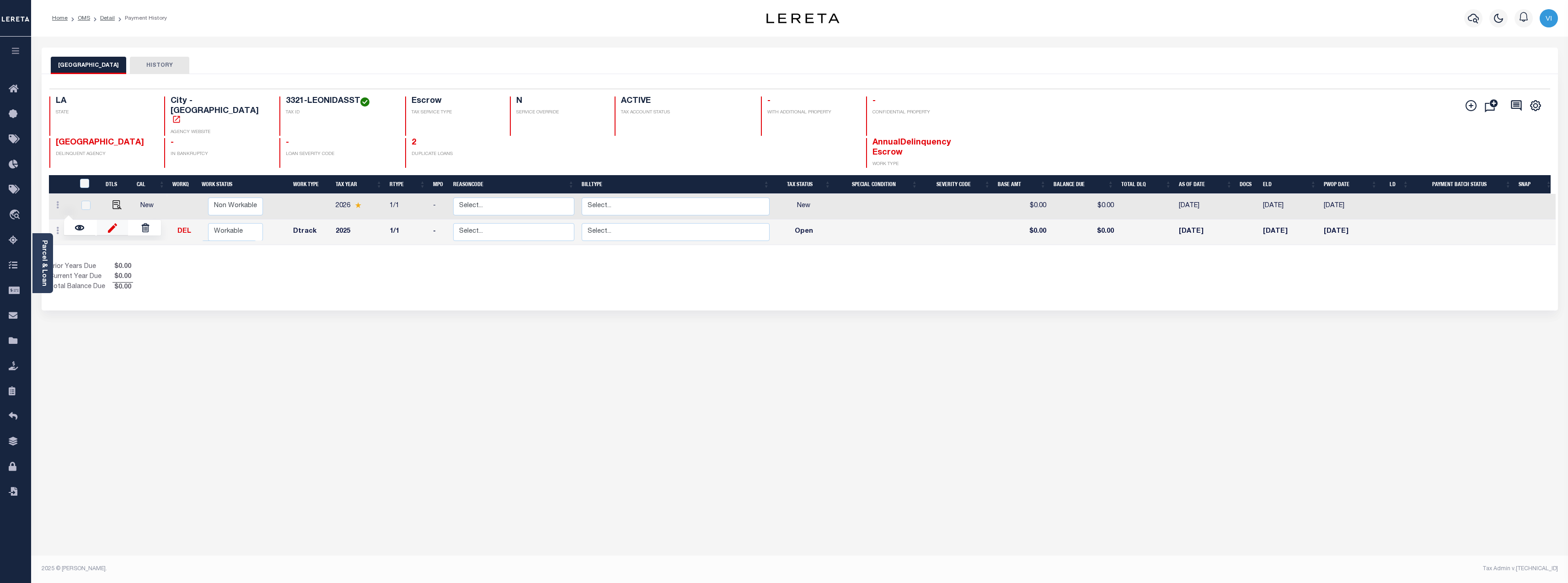
type input "[DATE]"
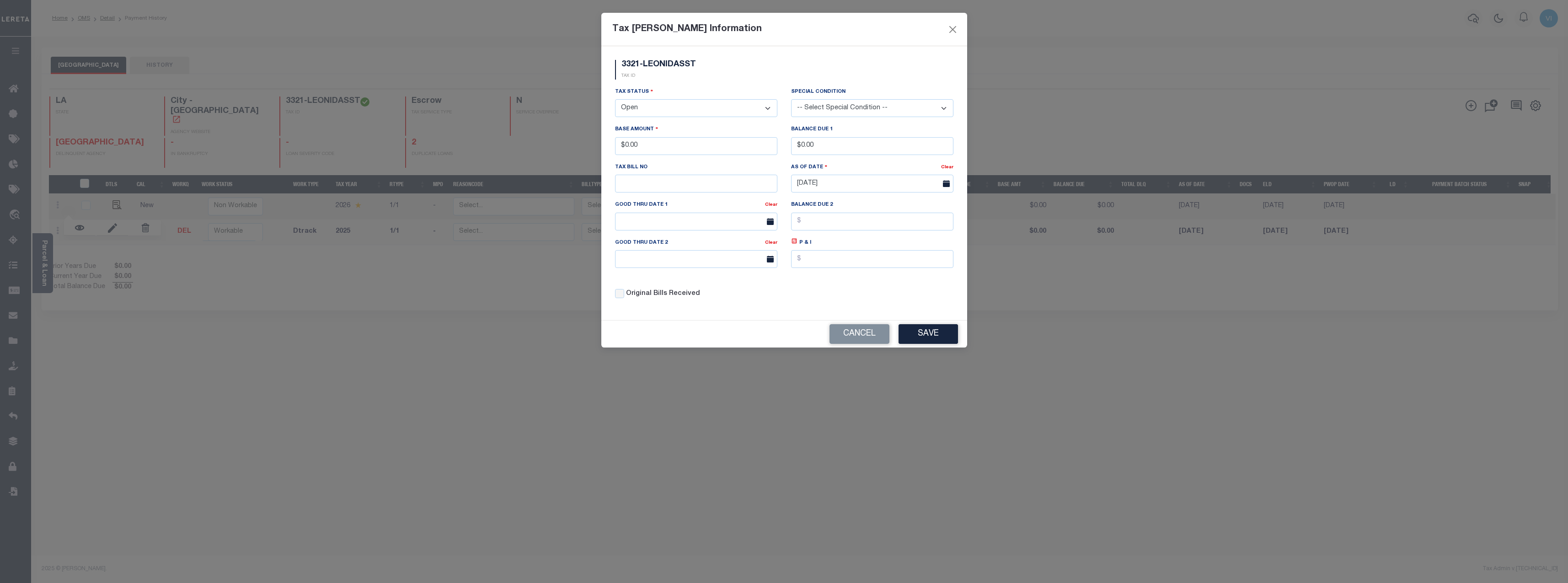
click at [691, 111] on select "- Select Status - Open Due/Unpaid Paid Incomplete No Tax Due Internal Refund Pr…" at bounding box center [696, 108] width 162 height 18
select select "PYD"
click at [615, 99] on select "- Select Status - Open Due/Unpaid Paid Incomplete No Tax Due Internal Refund Pr…" at bounding box center [696, 108] width 162 height 18
click at [940, 324] on div "Cancel Save" at bounding box center [784, 334] width 366 height 27
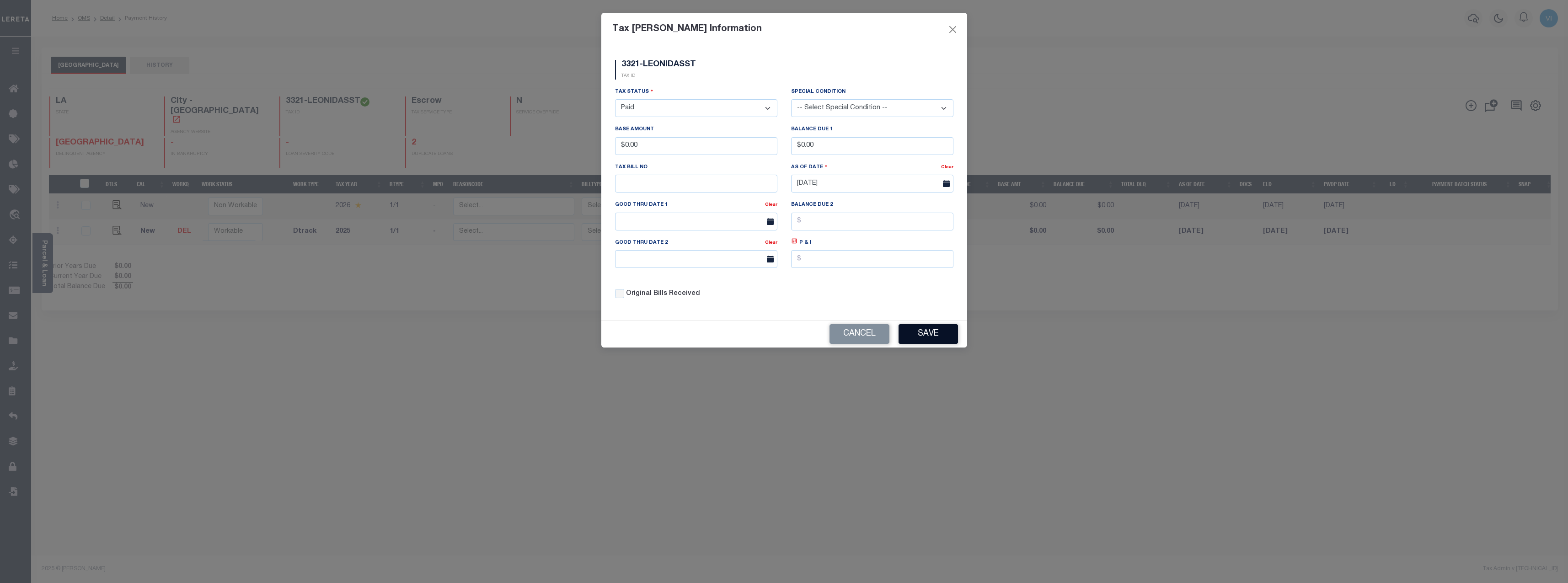
click at [936, 335] on button "Save" at bounding box center [928, 334] width 60 height 19
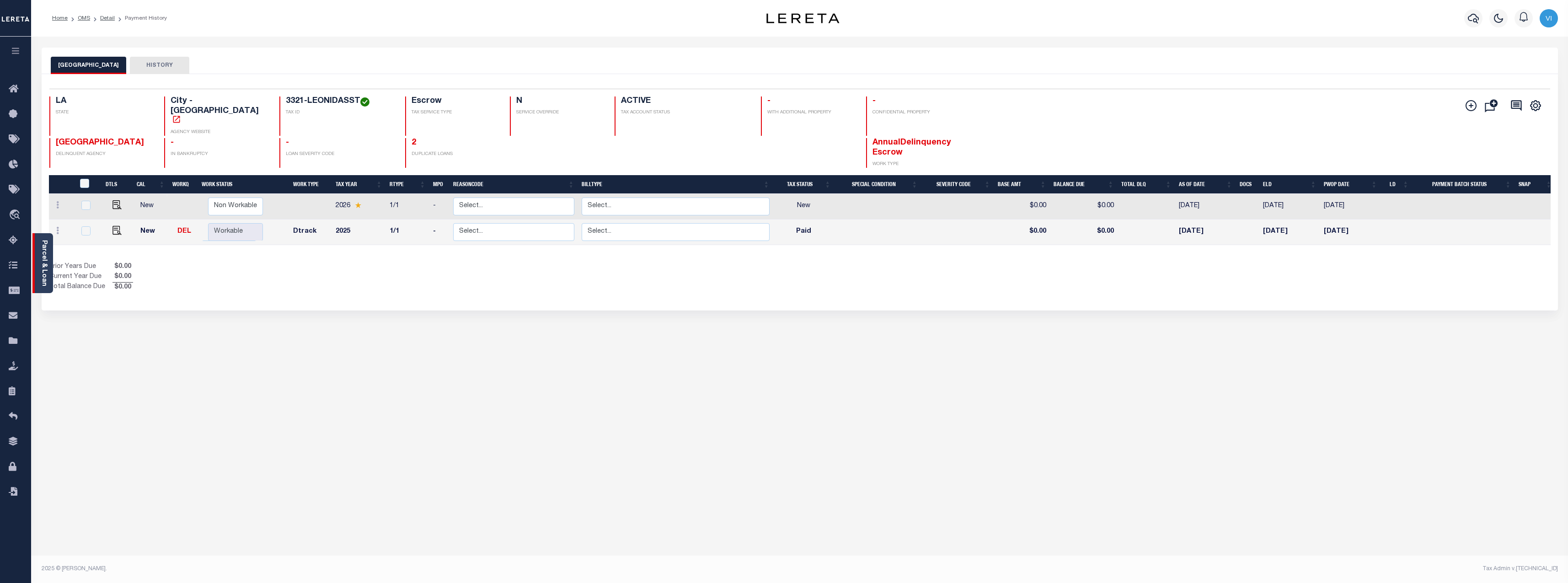
click at [45, 270] on link "Parcel & Loan" at bounding box center [43, 263] width 6 height 47
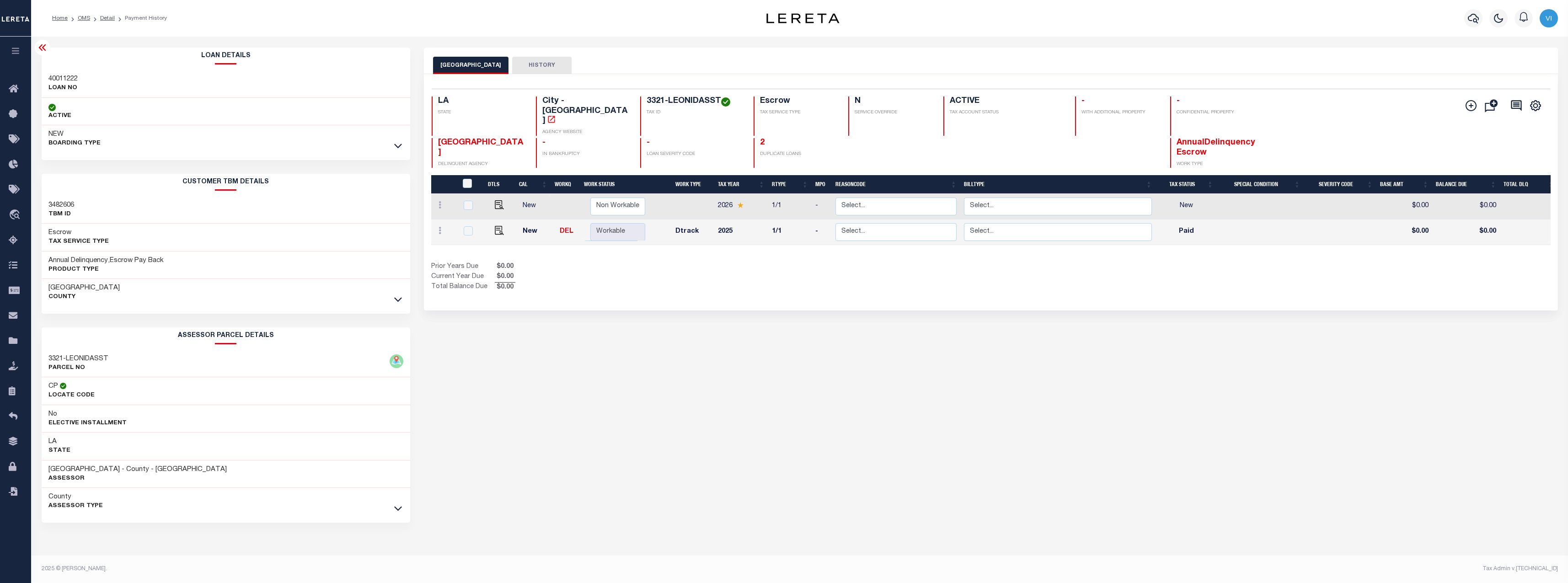
drag, startPoint x: 677, startPoint y: 426, endPoint x: 987, endPoint y: 308, distance: 331.7
click at [987, 308] on div "NEW ORLEANS CITY HISTORY Selected 2 Results" at bounding box center [991, 305] width 1147 height 516
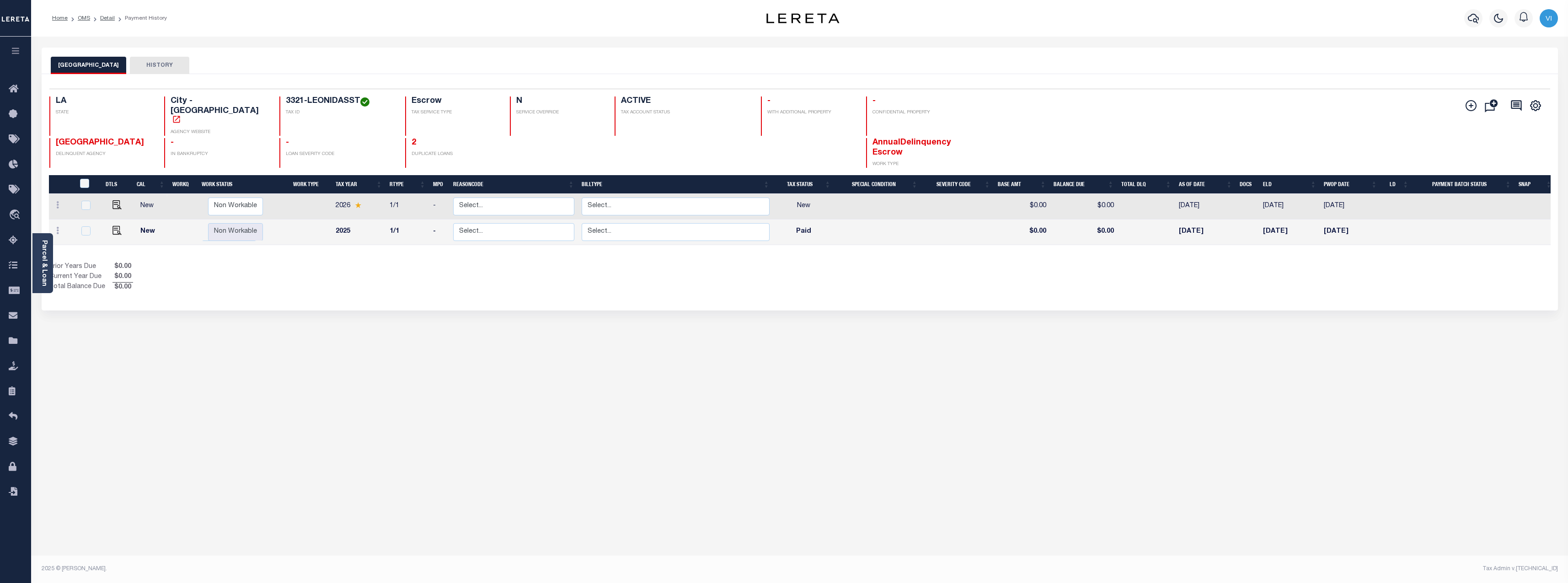
click at [799, 220] on td "Paid" at bounding box center [804, 232] width 61 height 26
checkbox input "true"
click at [799, 220] on td "Paid" at bounding box center [804, 232] width 61 height 26
checkbox input "false"
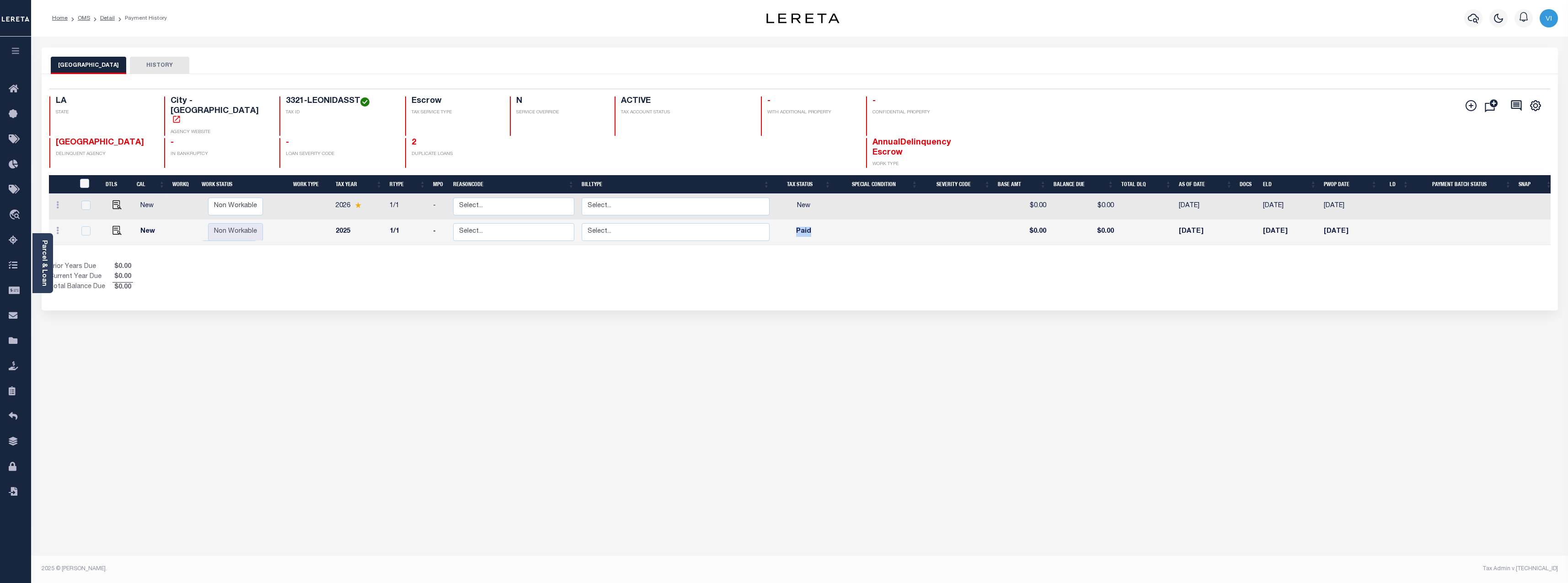
checkbox input "false"
click at [1075, 381] on div "NEW ORLEANS CITY HISTORY 1 Selected 2 1" at bounding box center [800, 305] width 1530 height 516
click at [43, 260] on link "Parcel & Loan" at bounding box center [43, 263] width 6 height 47
